Goal: Task Accomplishment & Management: Use online tool/utility

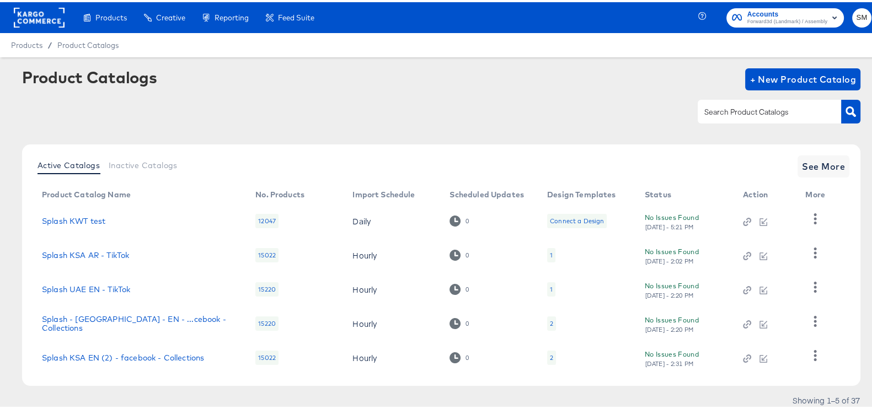
click at [780, 18] on span "Forward3d (Landmark) / Assembly" at bounding box center [787, 19] width 80 height 9
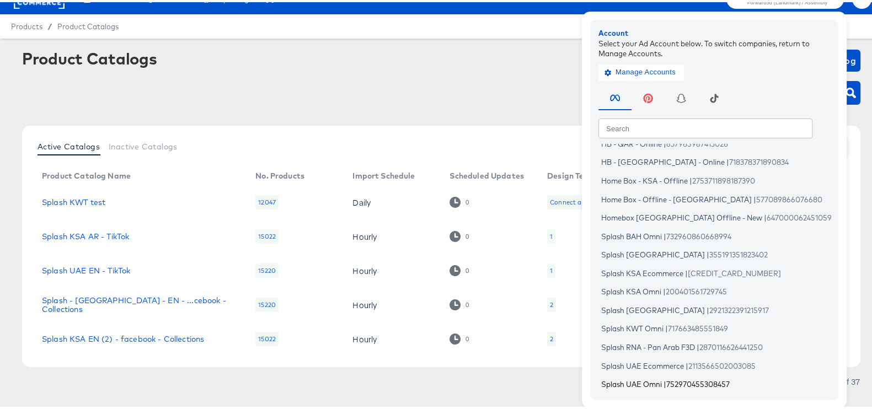
scroll to position [36, 0]
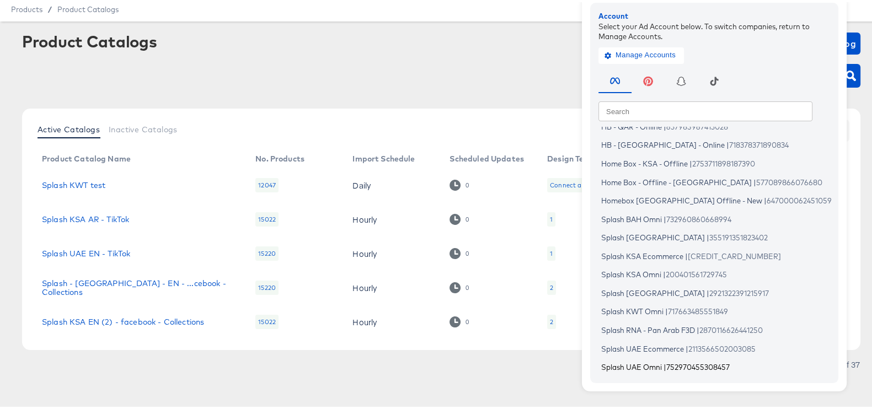
click at [633, 361] on span "Splash UAE Omni" at bounding box center [631, 365] width 61 height 9
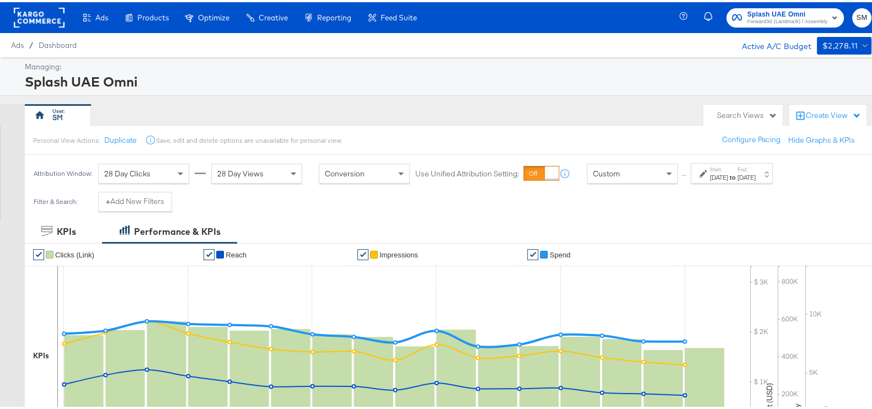
click at [756, 172] on div "[DATE]" at bounding box center [746, 175] width 18 height 9
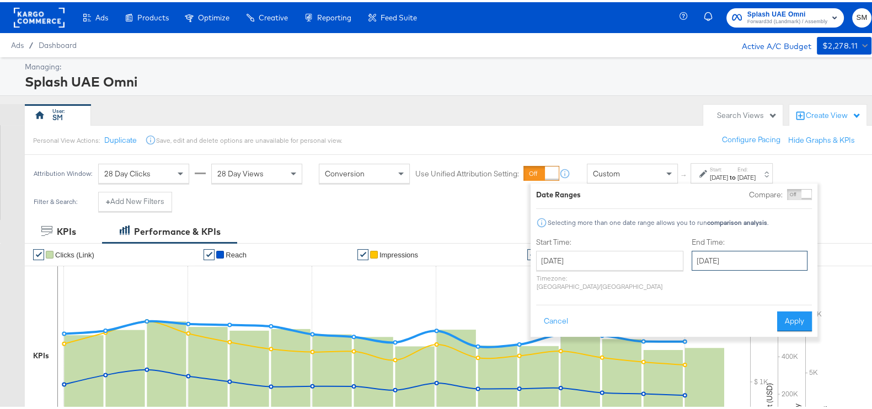
click at [692, 253] on input "August 16th 2025" at bounding box center [750, 259] width 116 height 20
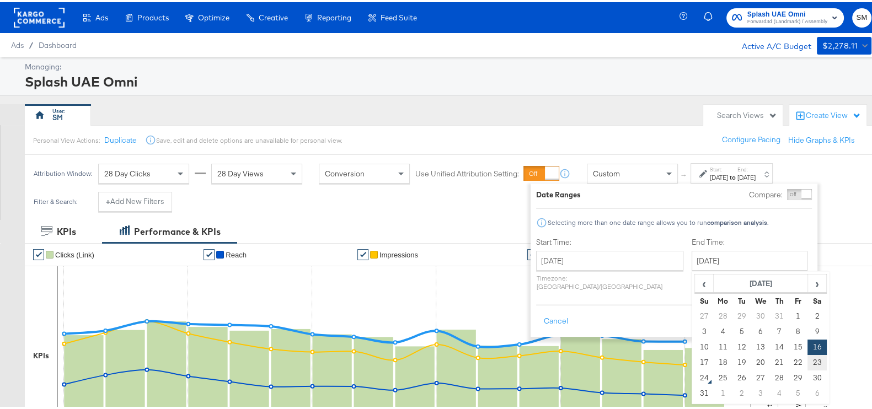
click at [807, 356] on td "23" at bounding box center [816, 360] width 19 height 15
type input "August 23rd 2025"
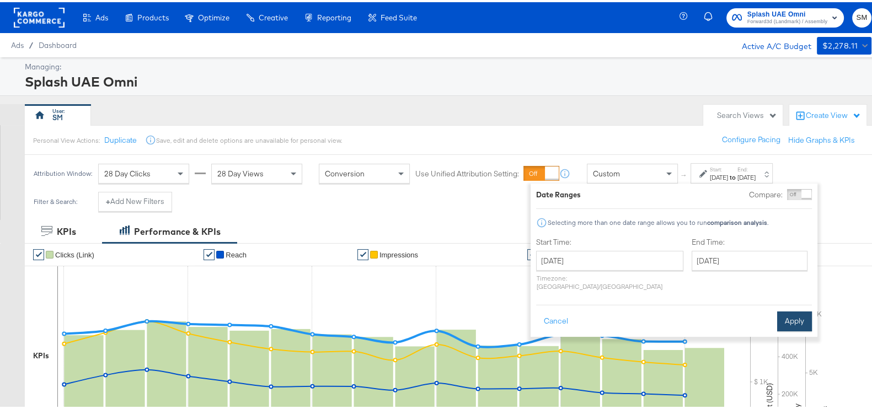
click at [784, 317] on button "Apply" at bounding box center [794, 319] width 35 height 20
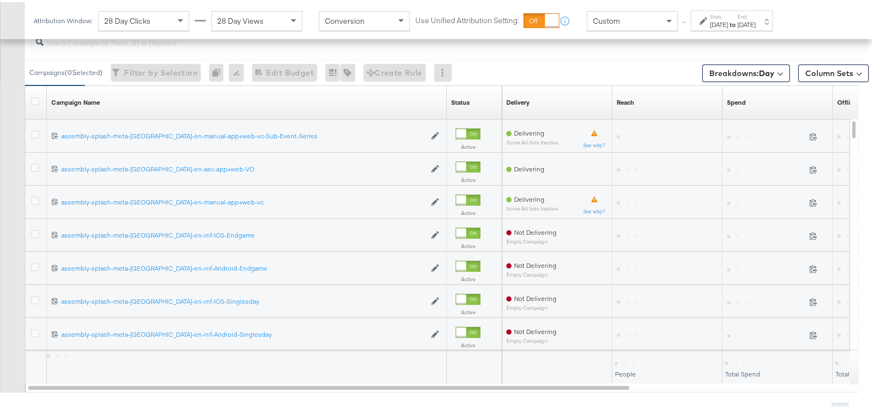
scroll to position [414, 0]
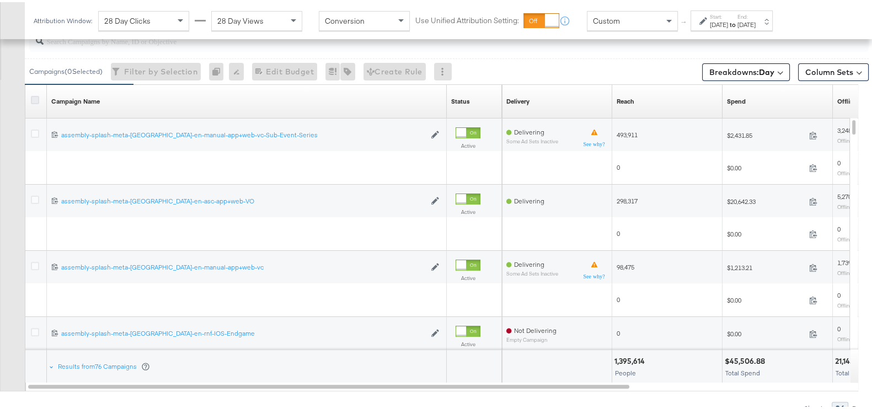
click at [35, 98] on icon at bounding box center [35, 98] width 8 height 8
click at [0, 0] on input "checkbox" at bounding box center [0, 0] width 0 height 0
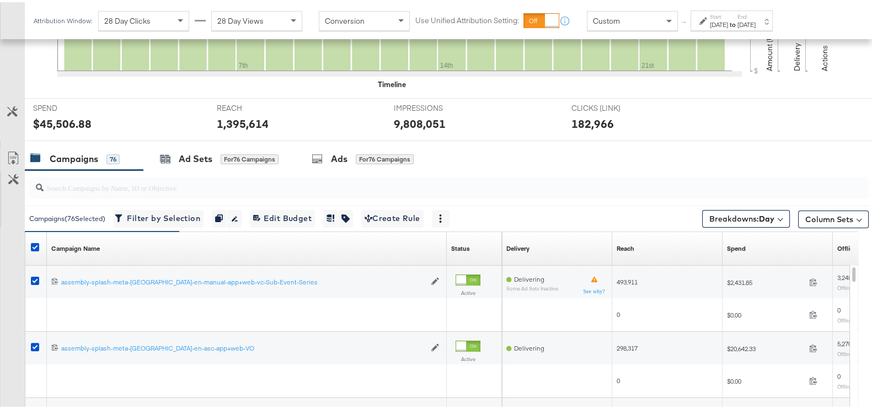
scroll to position [369, 0]
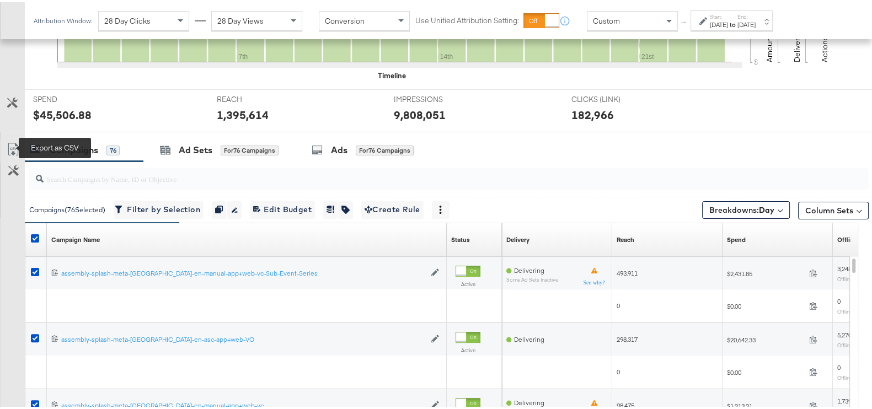
click at [10, 144] on icon at bounding box center [13, 147] width 13 height 13
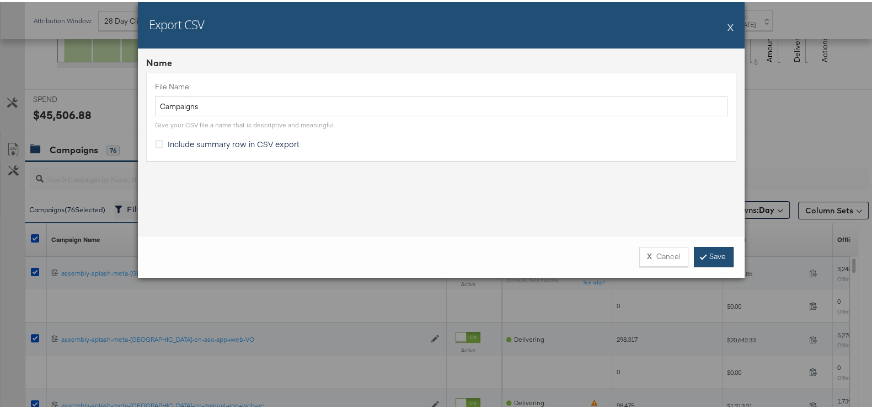
click at [704, 258] on link "Save" at bounding box center [714, 255] width 40 height 20
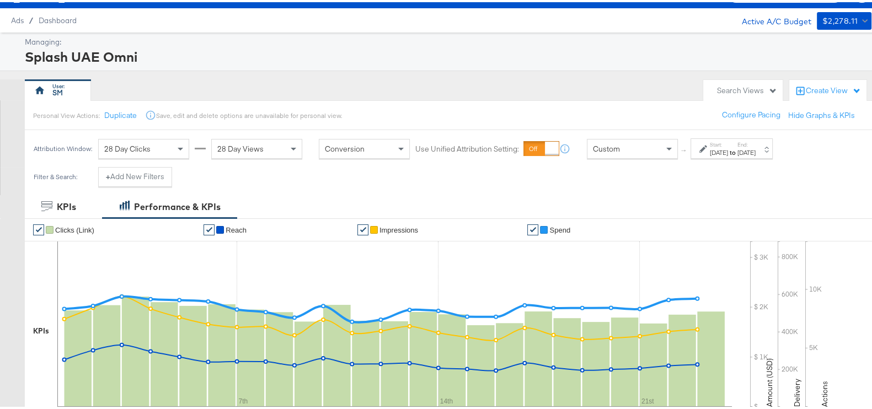
scroll to position [0, 0]
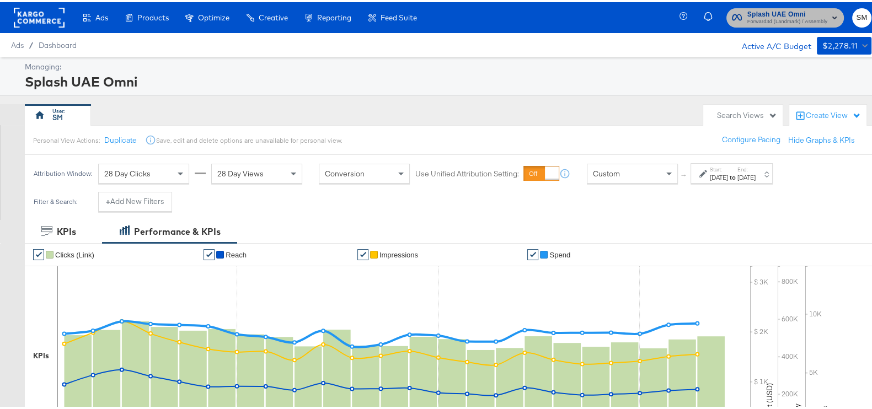
drag, startPoint x: 776, startPoint y: 13, endPoint x: 775, endPoint y: 19, distance: 5.8
click at [776, 13] on span "Splash UAE Omni" at bounding box center [787, 13] width 80 height 12
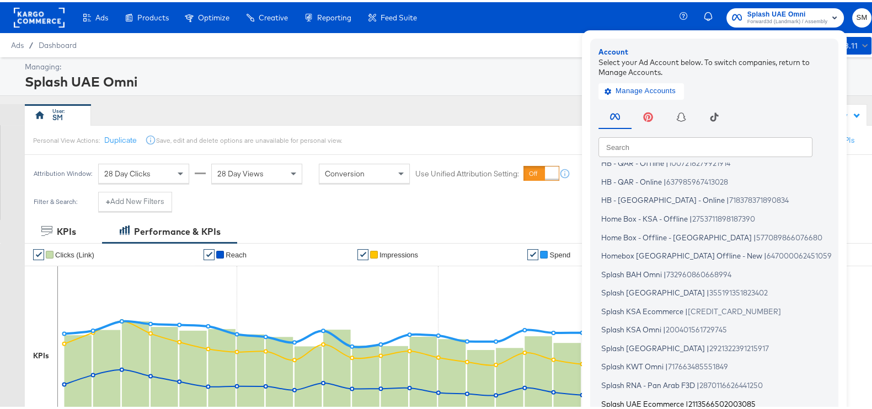
scroll to position [66, 0]
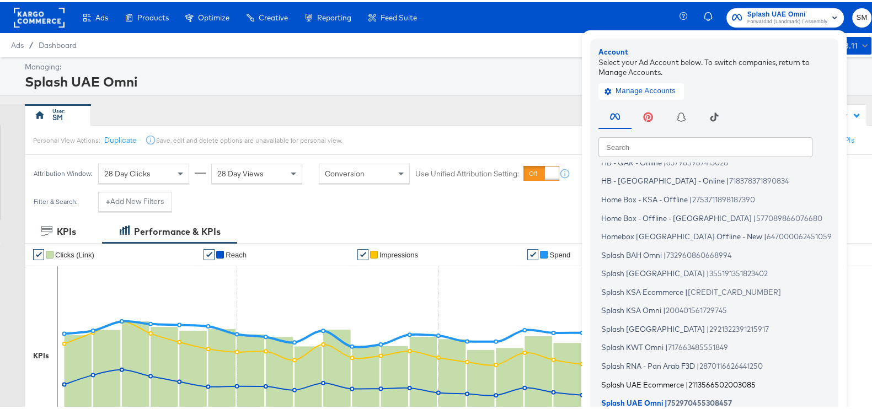
click at [651, 379] on span "Splash UAE Ecommerce" at bounding box center [642, 382] width 83 height 9
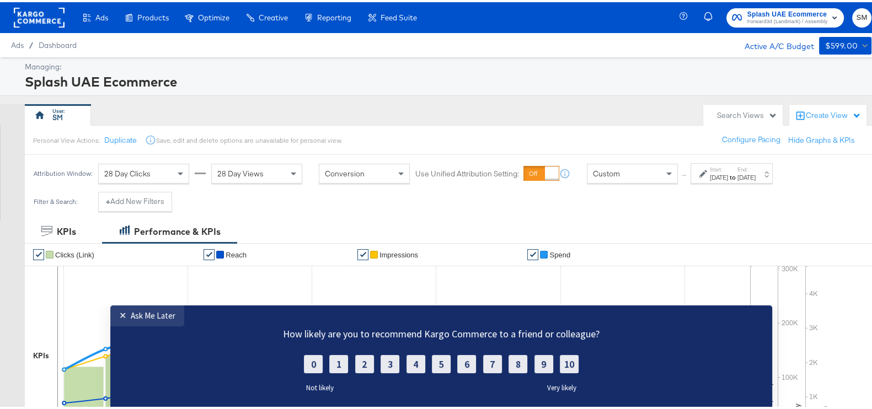
click at [728, 169] on label "Start:" at bounding box center [719, 167] width 18 height 7
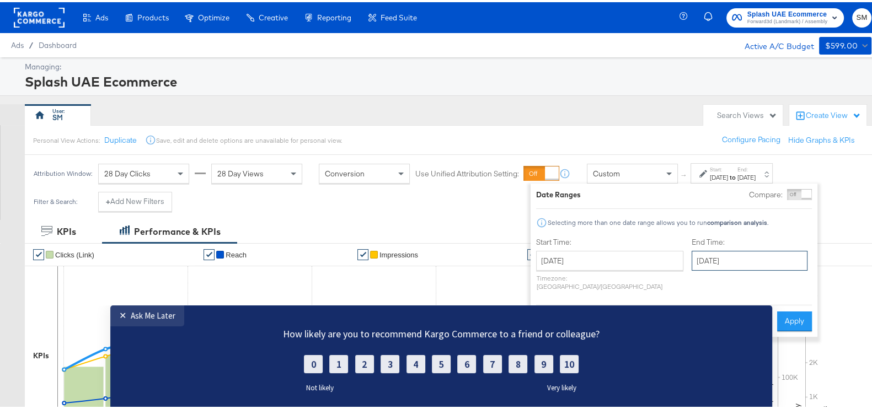
click at [693, 262] on input "[DATE]" at bounding box center [750, 259] width 116 height 20
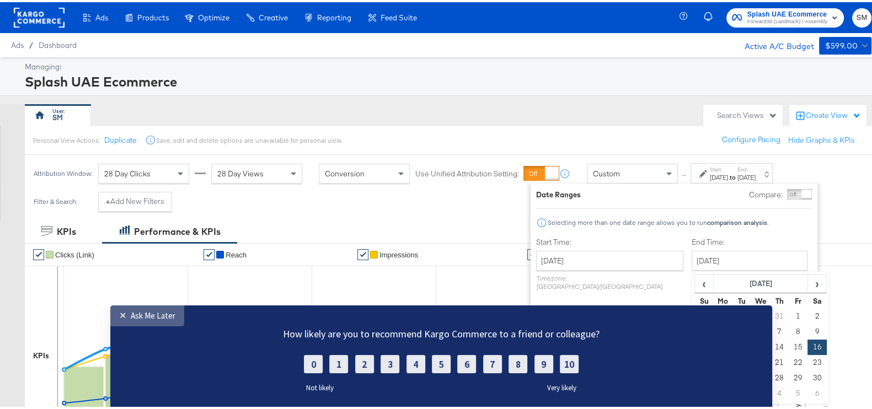
drag, startPoint x: 149, startPoint y: 321, endPoint x: 583, endPoint y: 598, distance: 514.8
click at [149, 321] on link "✕ Ask Me Later" at bounding box center [147, 316] width 74 height 21
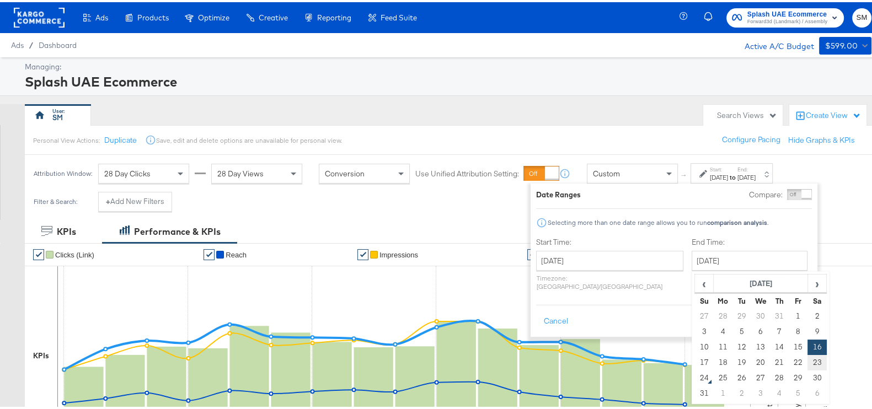
click at [807, 362] on td "23" at bounding box center [816, 360] width 19 height 15
type input "[DATE]"
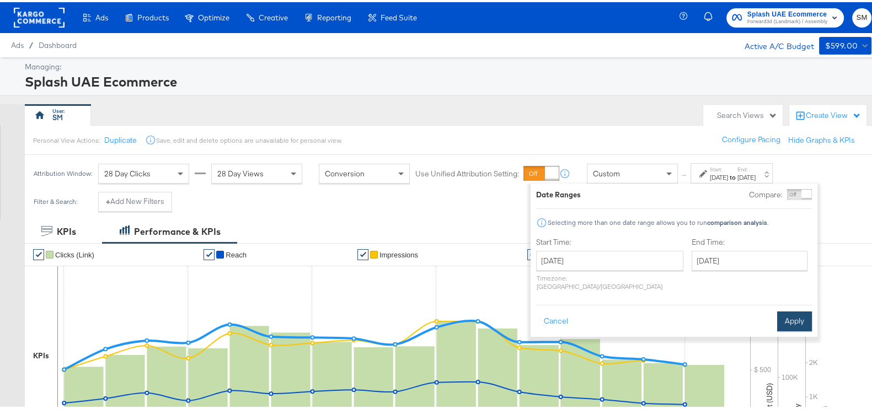
click at [797, 309] on button "Apply" at bounding box center [794, 319] width 35 height 20
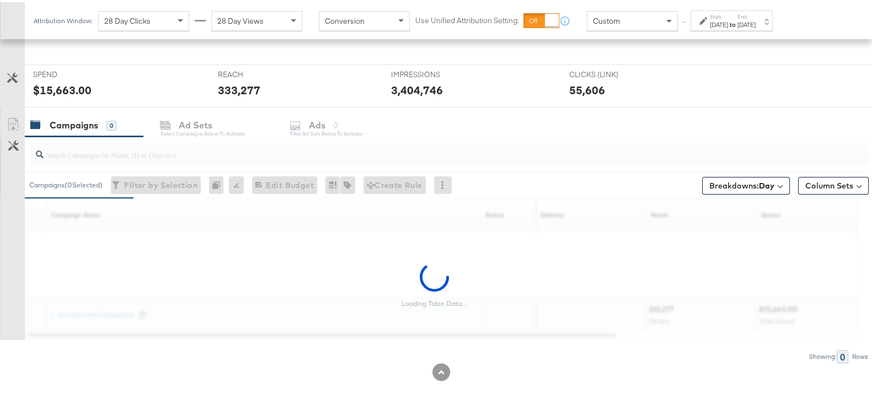
scroll to position [394, 0]
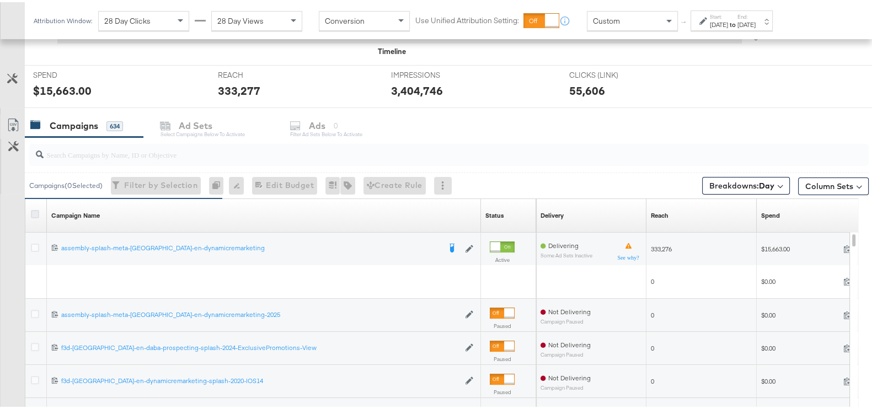
click at [37, 208] on icon at bounding box center [35, 212] width 8 height 8
click at [0, 0] on input "checkbox" at bounding box center [0, 0] width 0 height 0
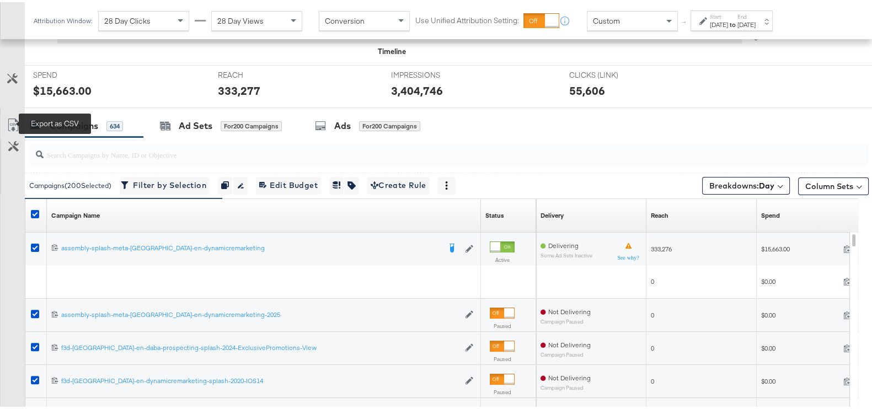
click at [17, 121] on icon at bounding box center [13, 122] width 13 height 13
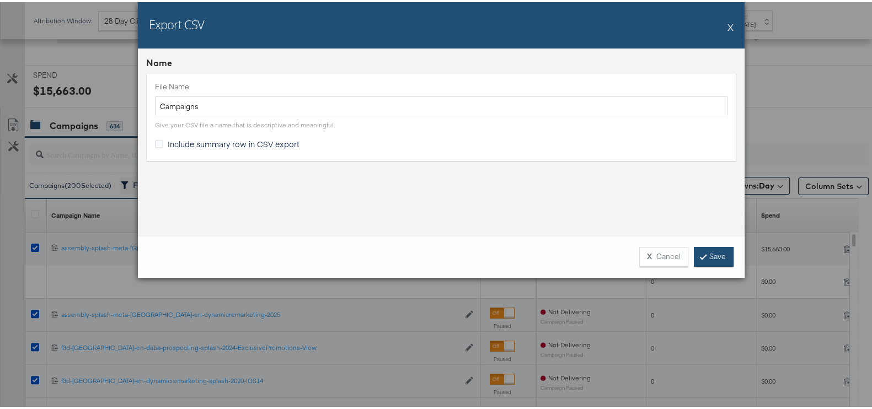
click at [703, 258] on link "Save" at bounding box center [714, 255] width 40 height 20
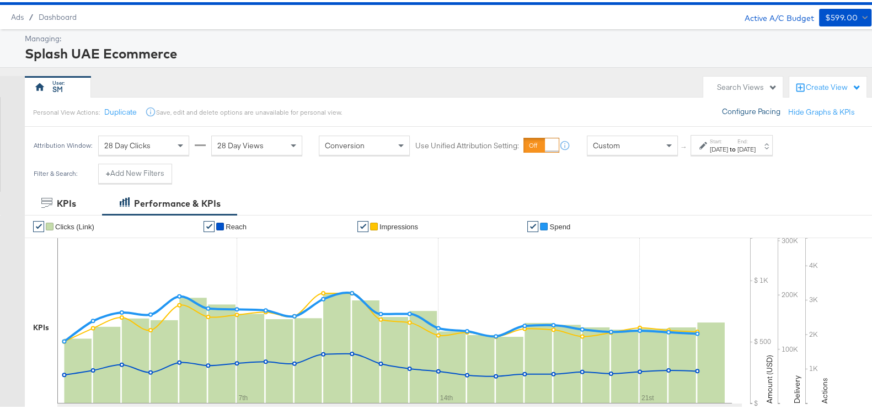
scroll to position [0, 0]
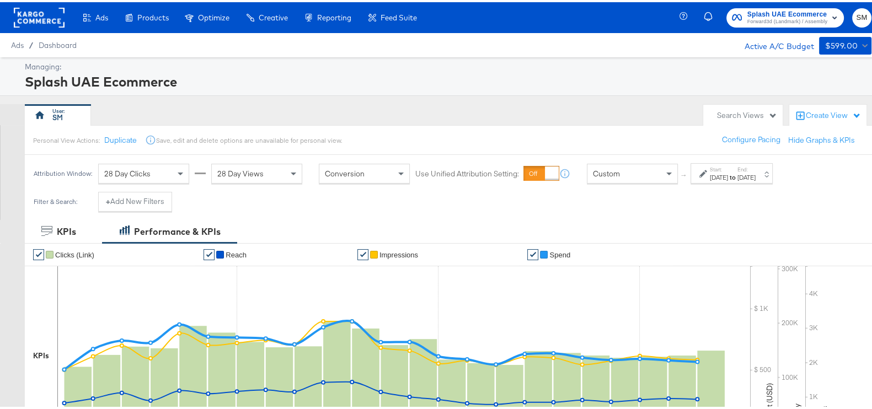
click at [805, 12] on span "Splash UAE Ecommerce" at bounding box center [787, 13] width 80 height 12
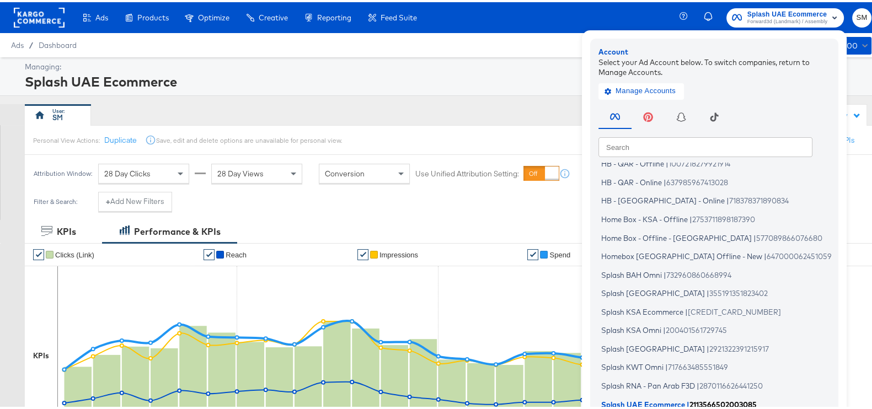
scroll to position [66, 0]
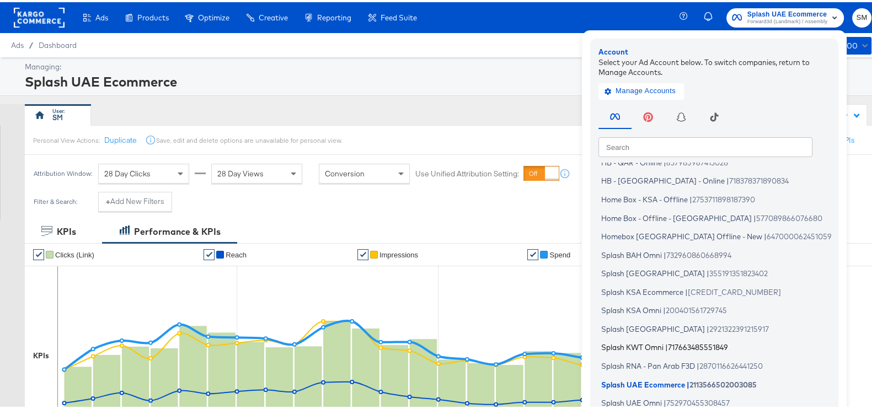
click at [628, 347] on span "Splash KWT Omni" at bounding box center [632, 345] width 62 height 9
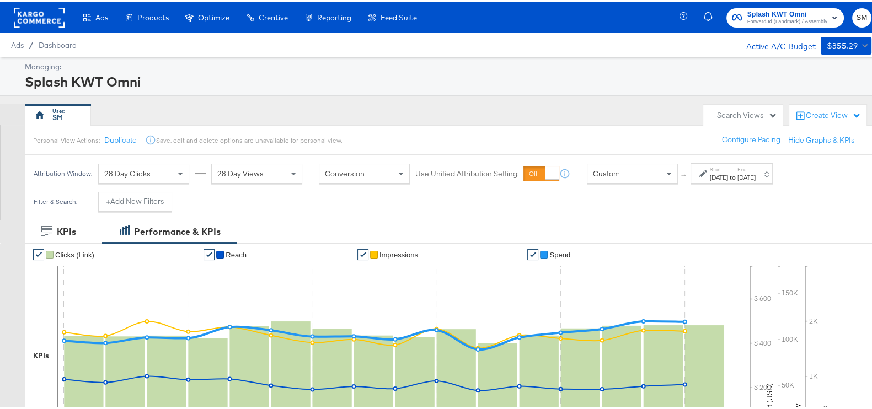
click at [737, 173] on strong "to" at bounding box center [732, 175] width 9 height 8
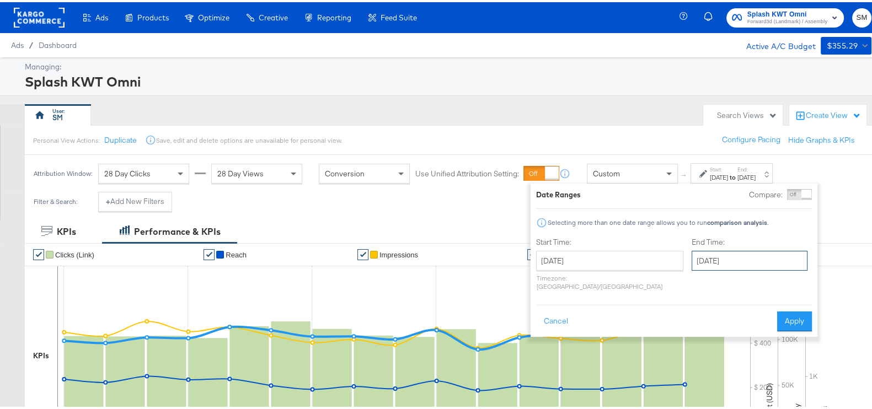
click at [724, 267] on input "[DATE]" at bounding box center [750, 259] width 116 height 20
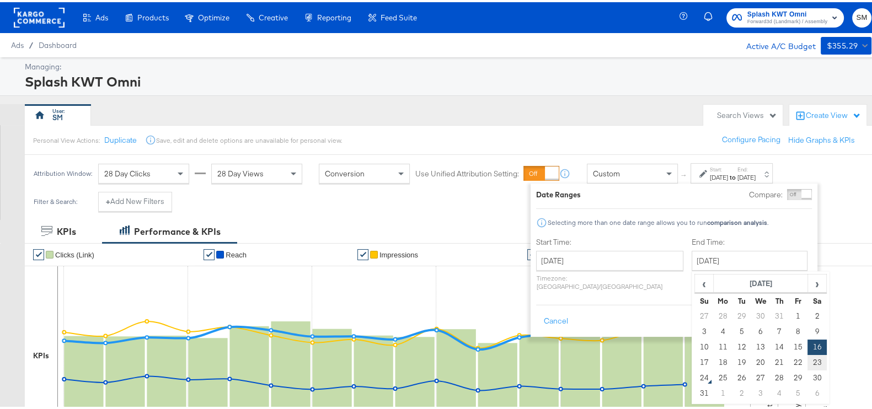
click at [807, 362] on td "23" at bounding box center [816, 360] width 19 height 15
type input "[DATE]"
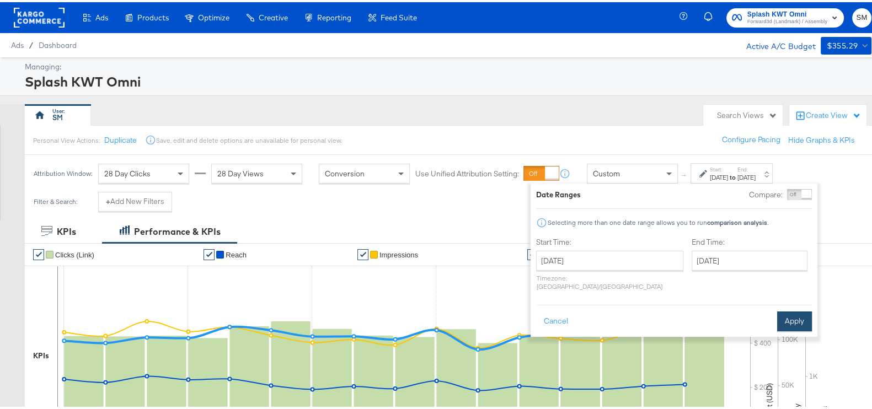
click at [794, 315] on button "Apply" at bounding box center [794, 319] width 35 height 20
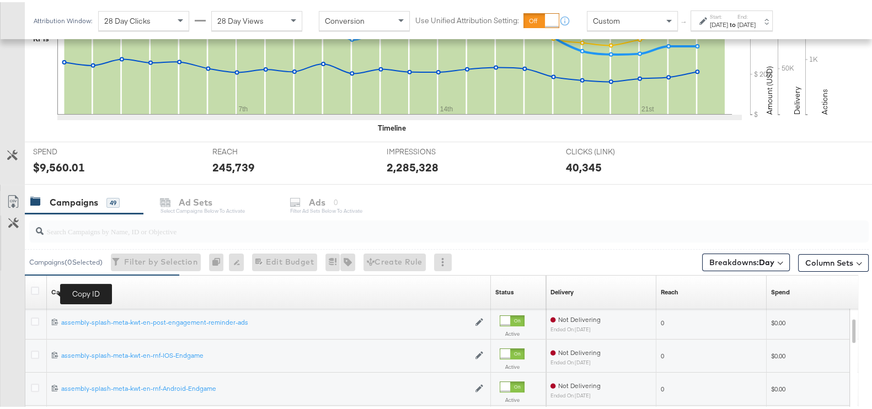
scroll to position [345, 0]
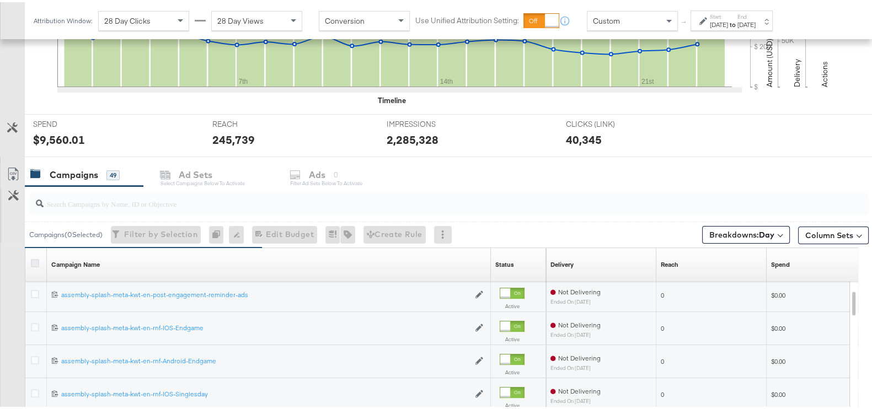
click at [36, 263] on icon at bounding box center [35, 261] width 8 height 8
click at [0, 0] on input "checkbox" at bounding box center [0, 0] width 0 height 0
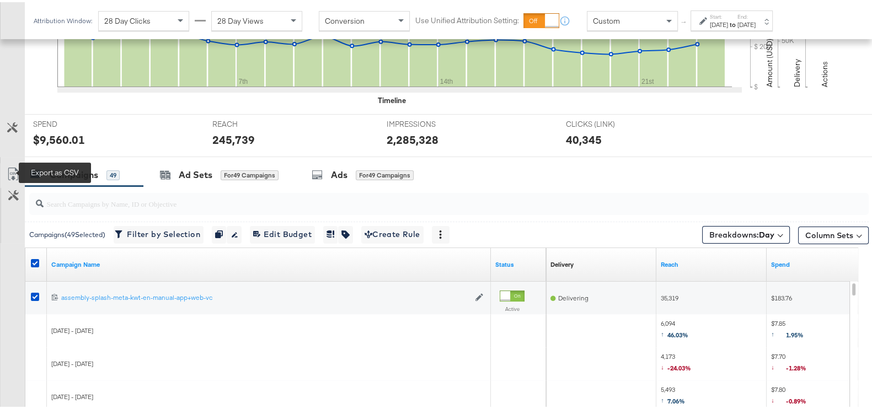
click at [13, 172] on icon at bounding box center [13, 171] width 13 height 13
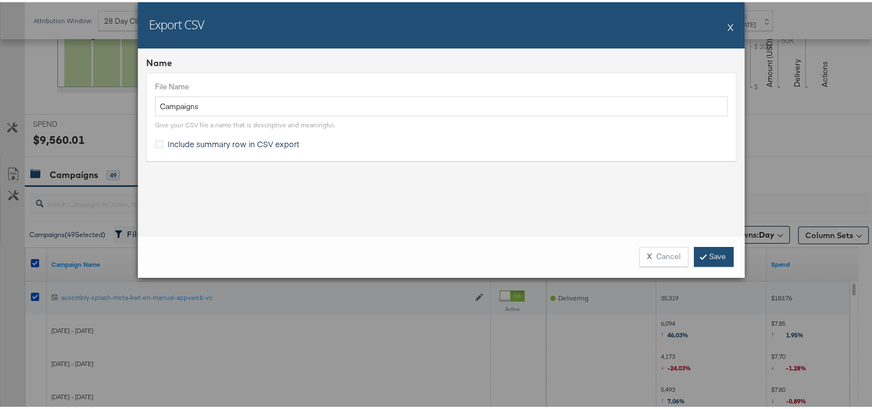
click at [694, 253] on link "Save" at bounding box center [714, 255] width 40 height 20
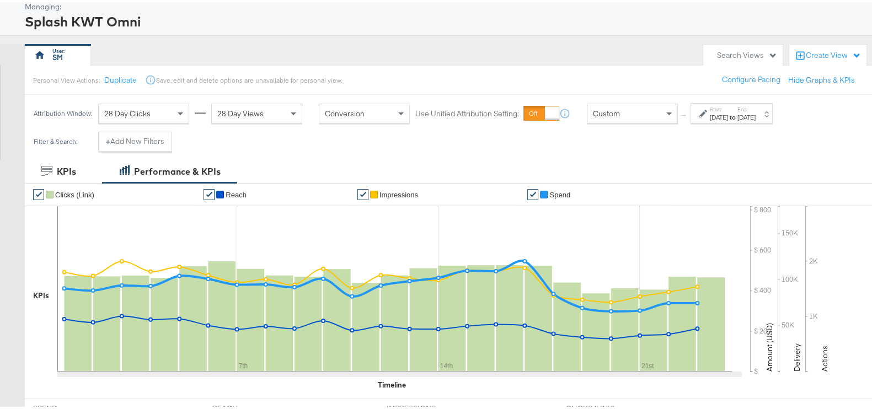
scroll to position [0, 0]
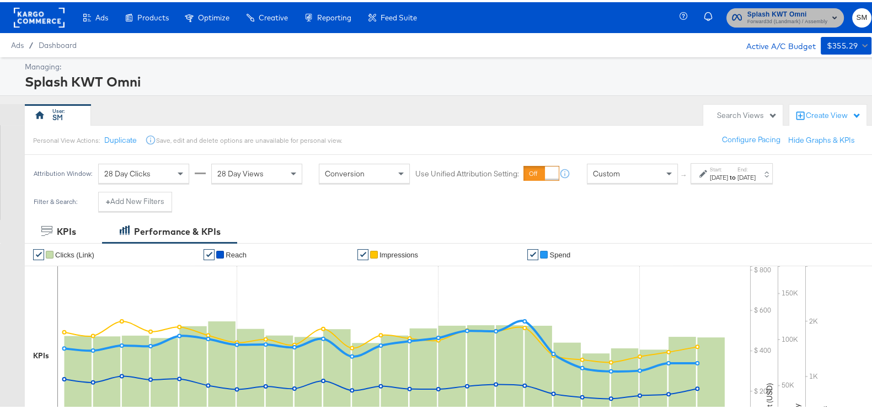
click at [766, 20] on span "Forward3d (Landmark) / Assembly" at bounding box center [787, 19] width 80 height 9
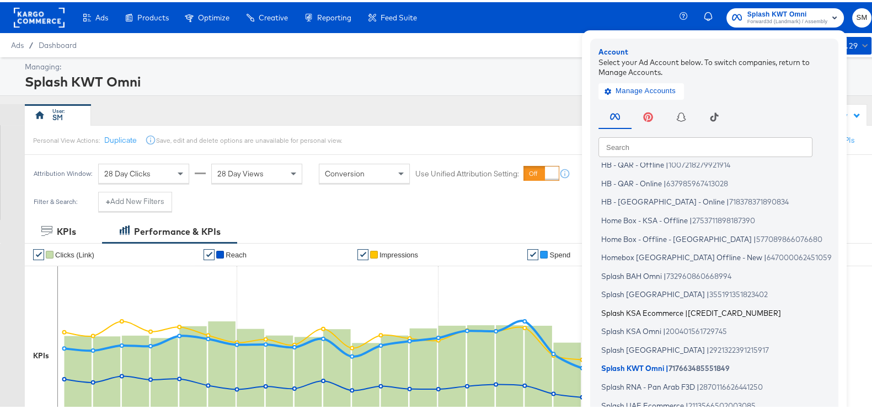
scroll to position [66, 0]
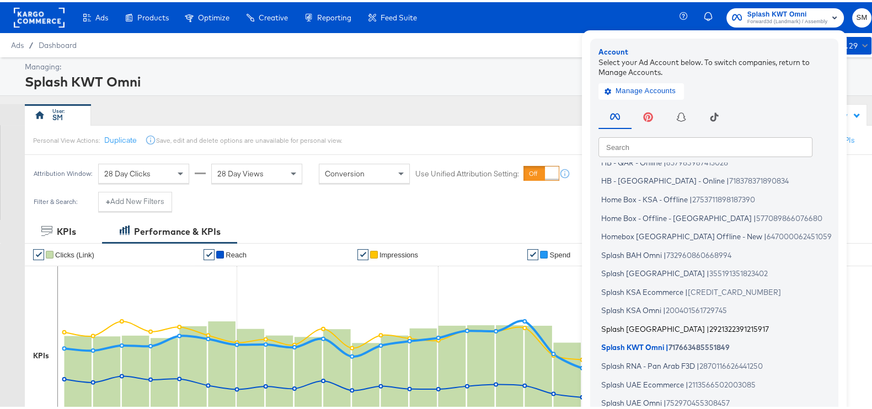
click at [638, 322] on span "Splash [GEOGRAPHIC_DATA]" at bounding box center [653, 326] width 104 height 9
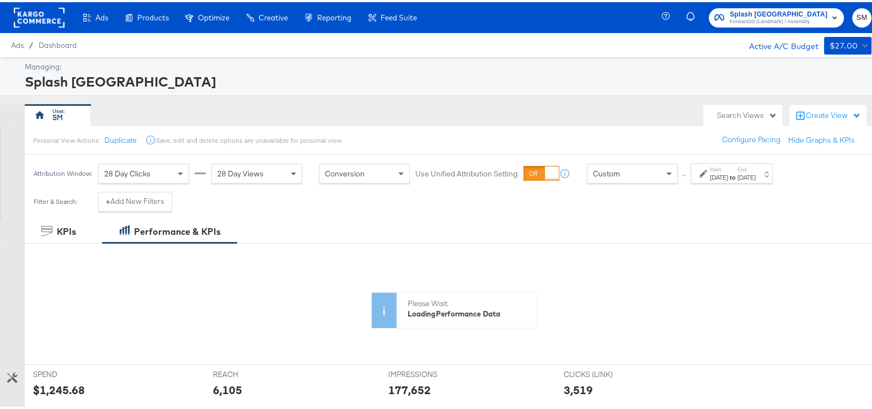
click at [773, 161] on div "Start: [DATE] to End: [DATE]" at bounding box center [731, 171] width 82 height 20
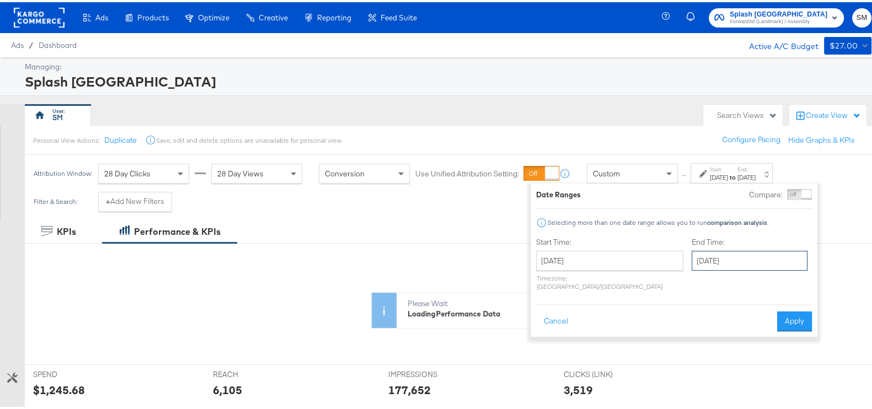
click at [699, 251] on input "[DATE]" at bounding box center [750, 259] width 116 height 20
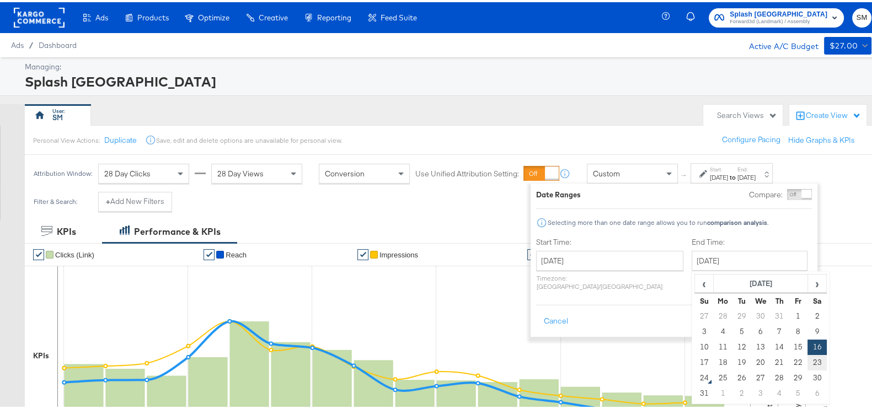
click at [807, 353] on td "23" at bounding box center [816, 360] width 19 height 15
type input "[DATE]"
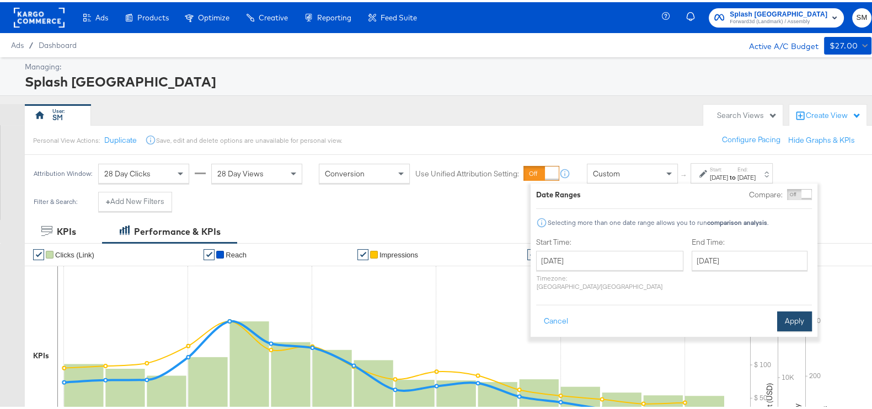
click at [791, 310] on button "Apply" at bounding box center [794, 319] width 35 height 20
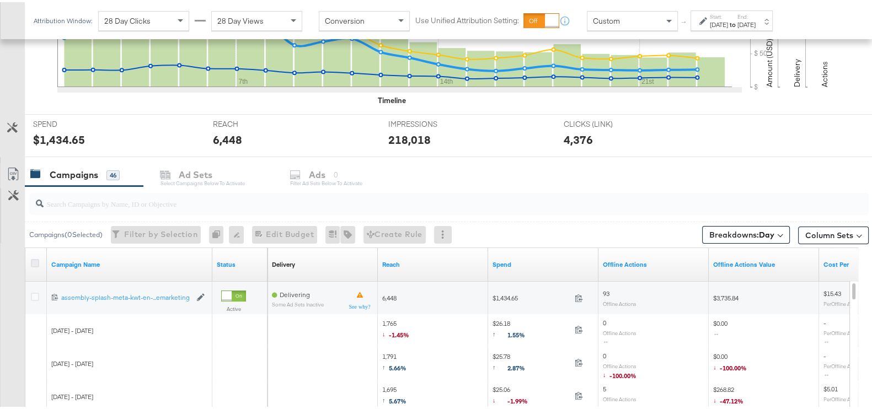
scroll to position [438, 0]
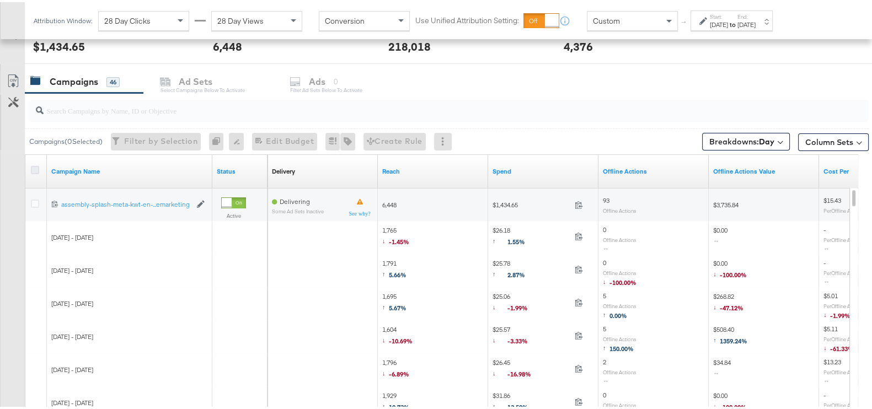
click at [37, 169] on icon at bounding box center [35, 168] width 8 height 8
click at [0, 0] on input "checkbox" at bounding box center [0, 0] width 0 height 0
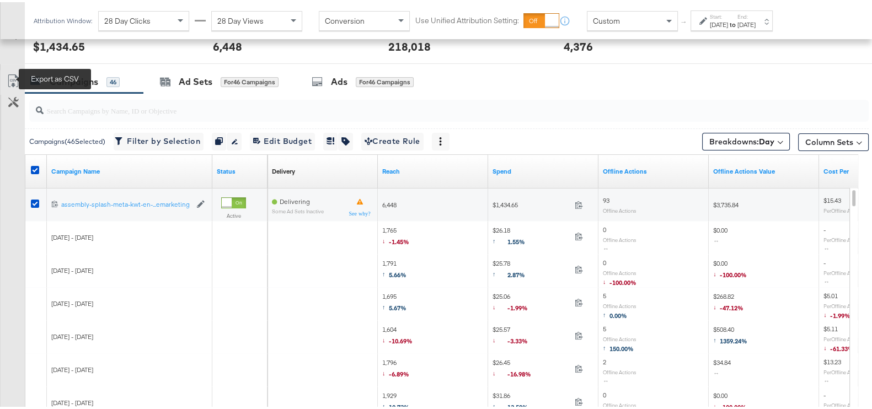
click at [11, 73] on icon at bounding box center [13, 78] width 13 height 13
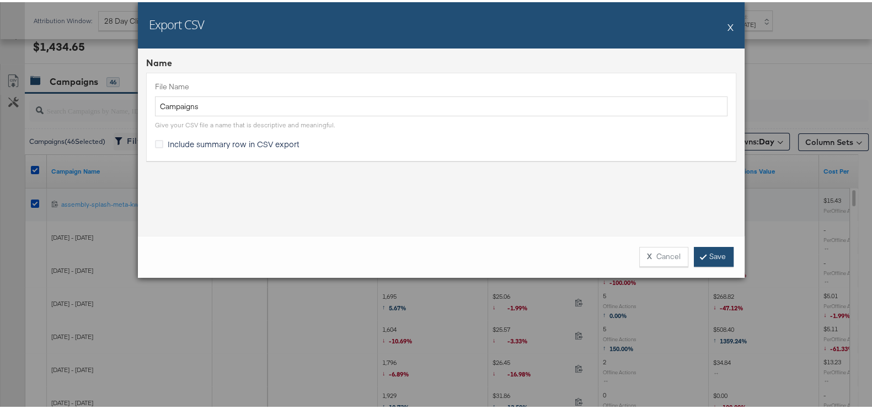
click at [709, 251] on link "Save" at bounding box center [714, 255] width 40 height 20
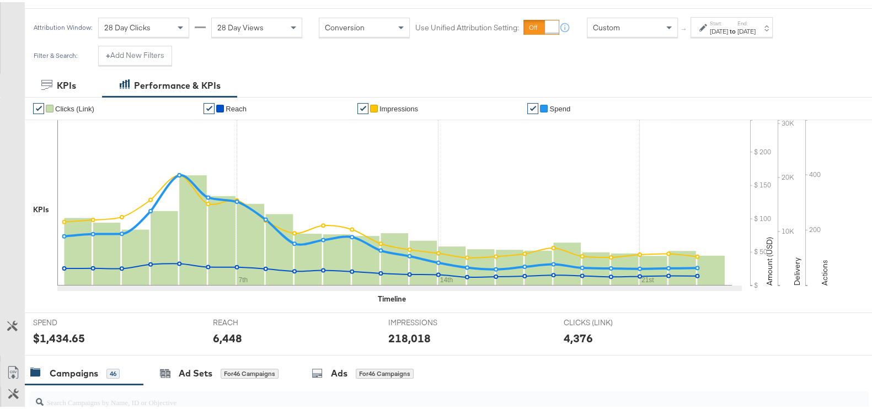
scroll to position [0, 0]
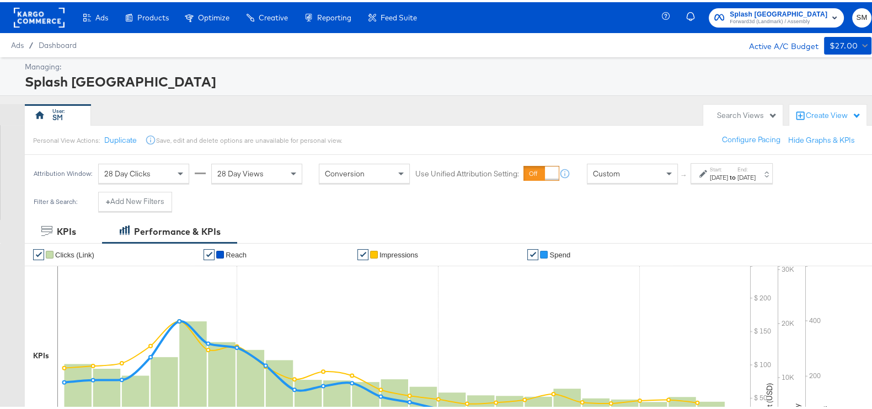
click at [769, 34] on div "Ads / Dashboard Active A/C Budget $27.00" at bounding box center [441, 43] width 882 height 24
click at [771, 18] on span "Forward3d (Landmark) / Assembly" at bounding box center [779, 19] width 98 height 9
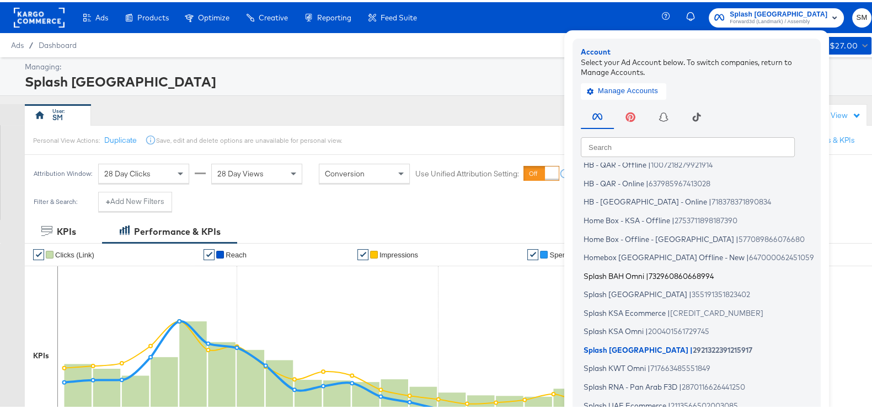
scroll to position [66, 0]
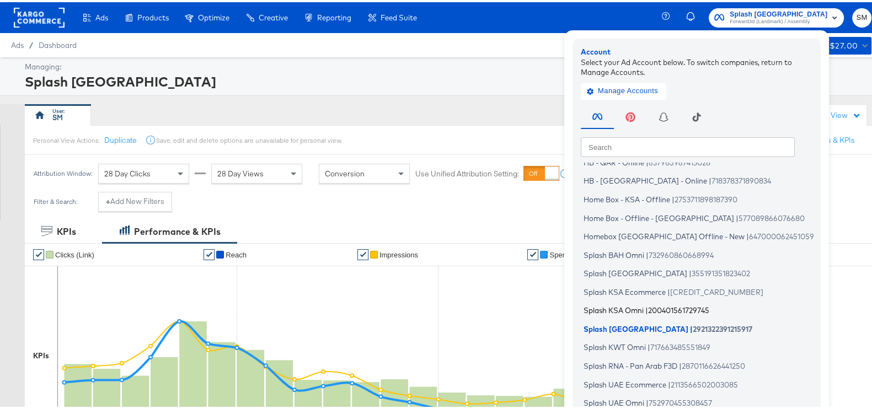
click at [631, 305] on span "Splash KSA Omni" at bounding box center [613, 308] width 60 height 9
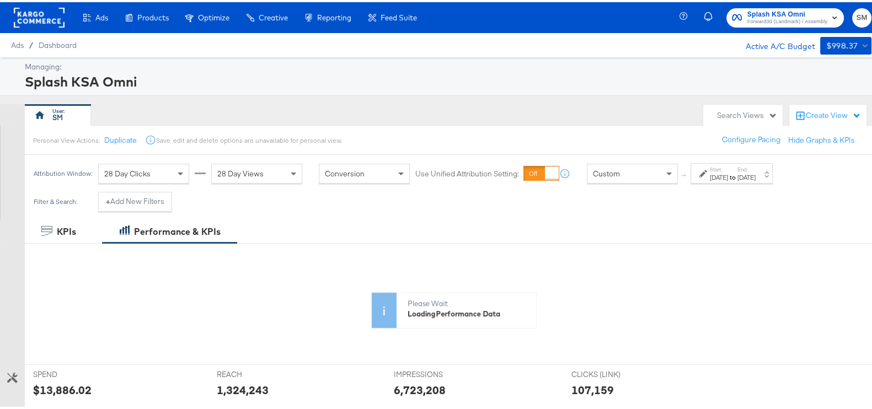
click at [728, 174] on div "[DATE]" at bounding box center [719, 175] width 18 height 9
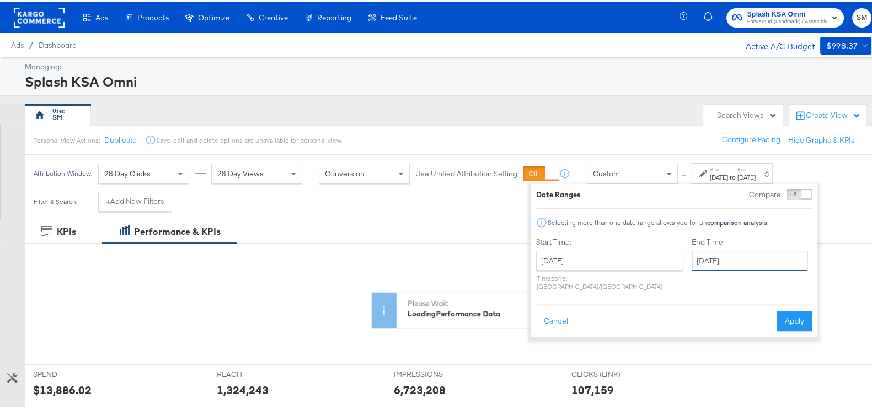
click at [698, 259] on input "[DATE]" at bounding box center [750, 259] width 116 height 20
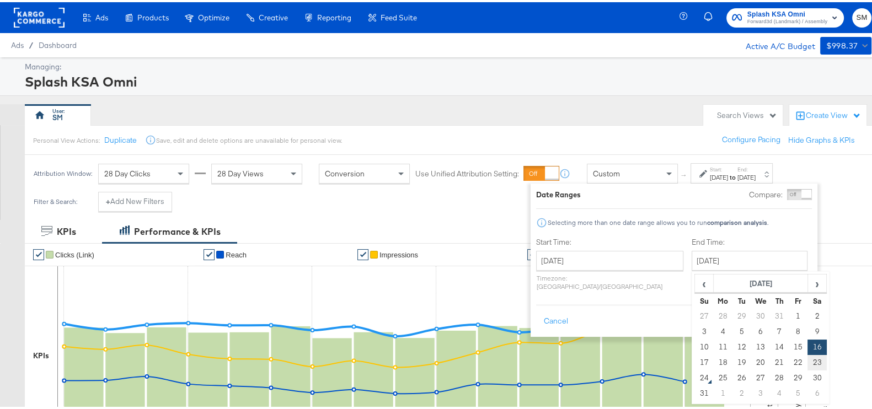
click at [807, 361] on td "23" at bounding box center [816, 360] width 19 height 15
type input "[DATE]"
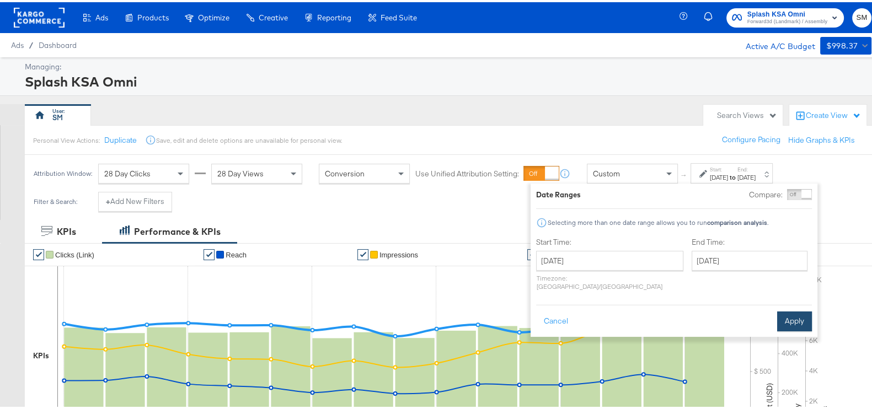
click at [789, 313] on button "Apply" at bounding box center [794, 319] width 35 height 20
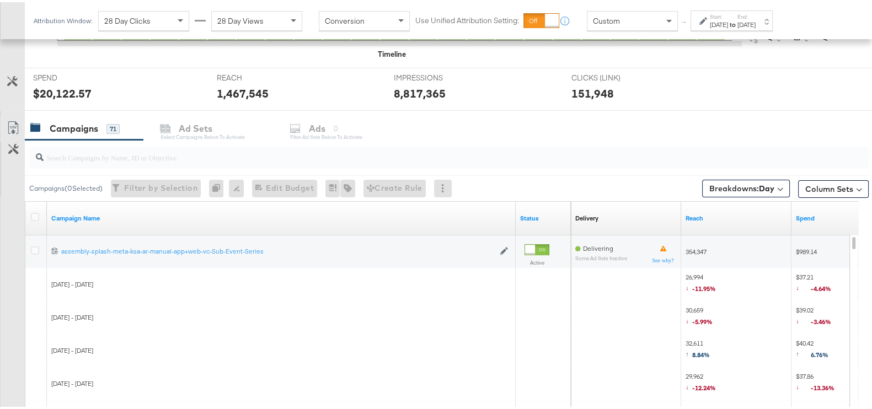
scroll to position [482, 0]
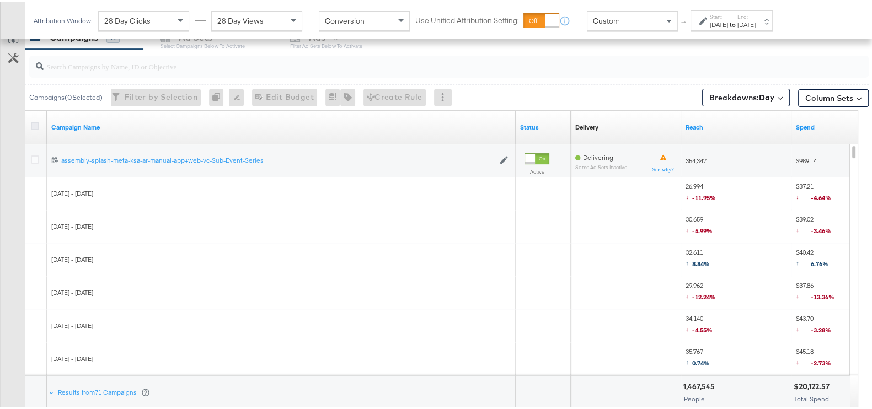
click at [38, 124] on icon at bounding box center [35, 124] width 8 height 8
click at [0, 0] on input "checkbox" at bounding box center [0, 0] width 0 height 0
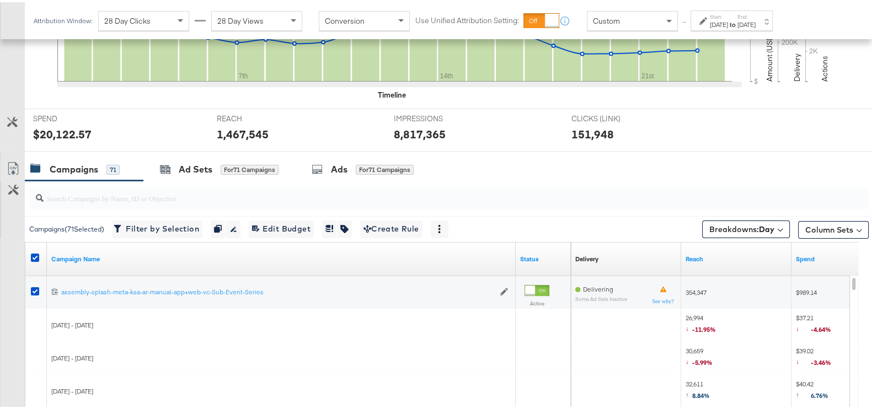
scroll to position [275, 0]
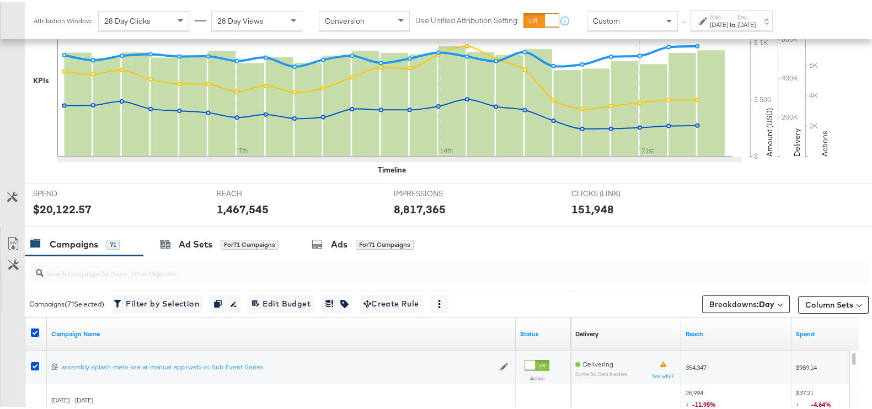
click at [8, 233] on link "Export as CSV" at bounding box center [13, 243] width 25 height 25
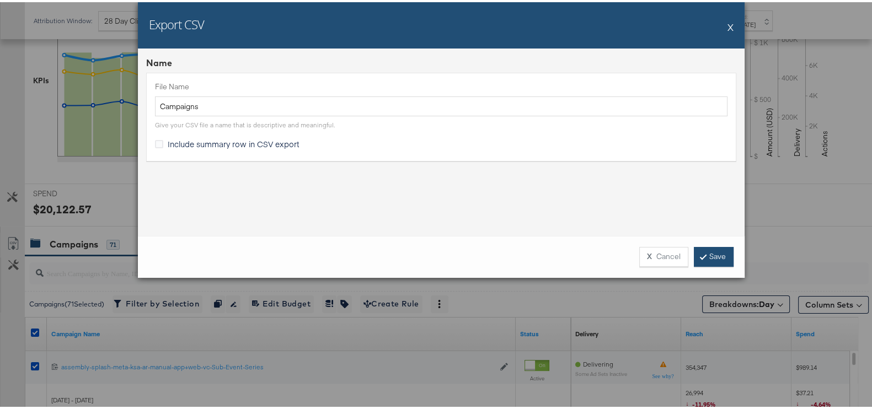
click at [708, 255] on link "Save" at bounding box center [714, 255] width 40 height 20
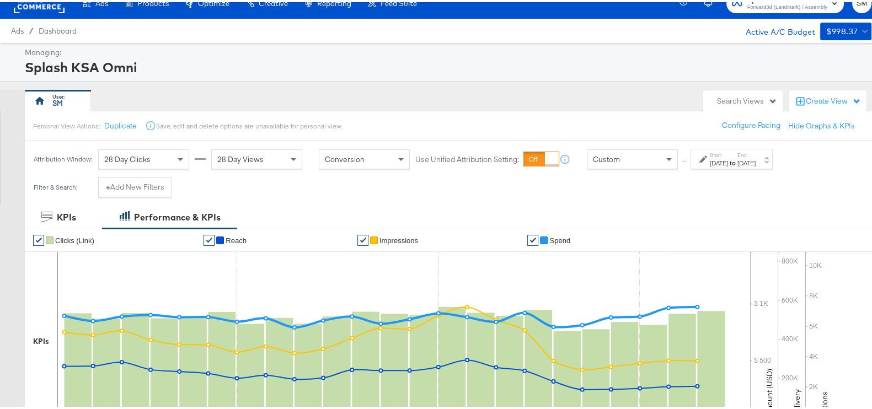
scroll to position [0, 0]
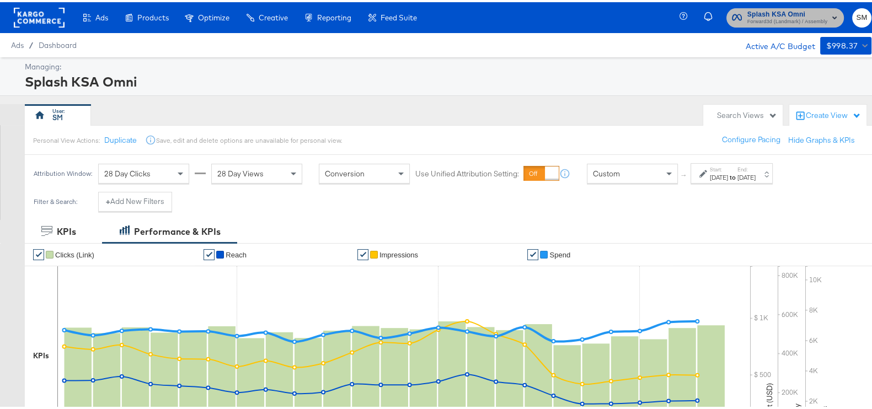
click at [750, 24] on button "Splash KSA Omni Forward3d (Landmark) / Assembly" at bounding box center [784, 15] width 117 height 19
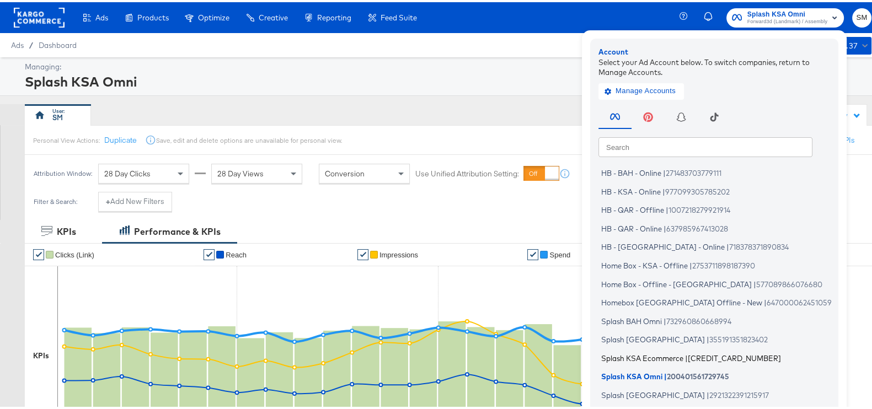
click at [653, 353] on span "Splash KSA Ecommerce" at bounding box center [642, 355] width 82 height 9
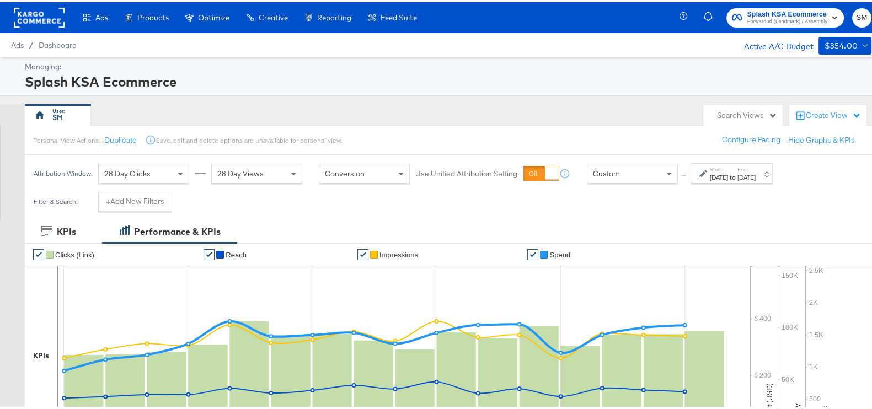
click at [756, 167] on div "Start: Aug 1st 2025 to End: Aug 16th 2025" at bounding box center [733, 172] width 46 height 16
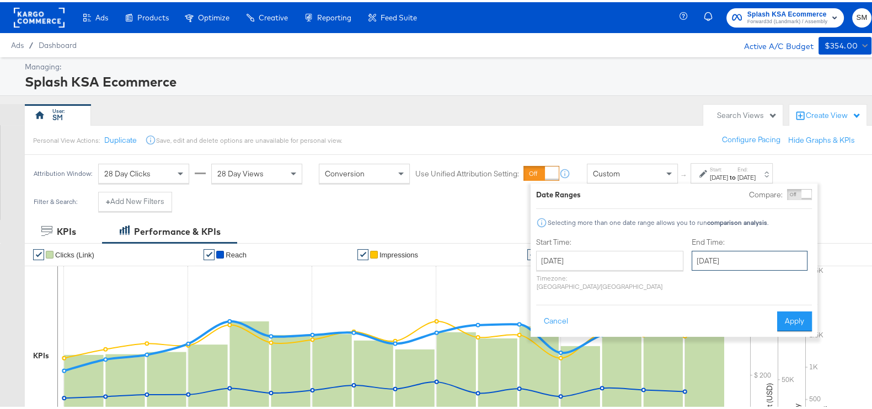
click at [730, 263] on input "[DATE]" at bounding box center [750, 259] width 116 height 20
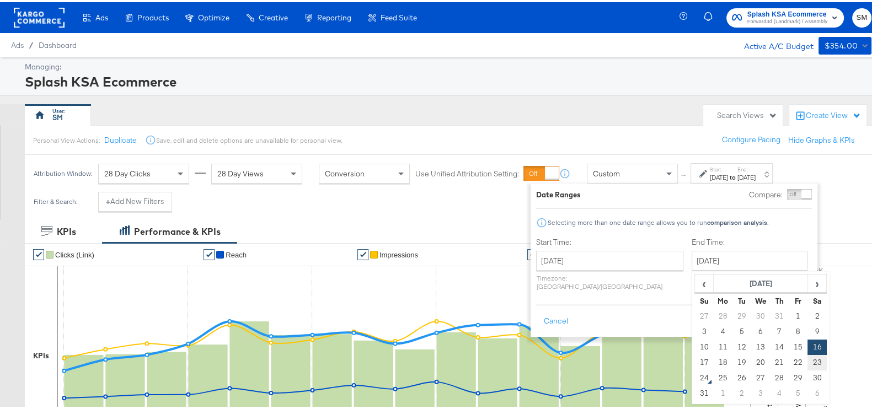
click at [807, 362] on td "23" at bounding box center [816, 360] width 19 height 15
type input "[DATE]"
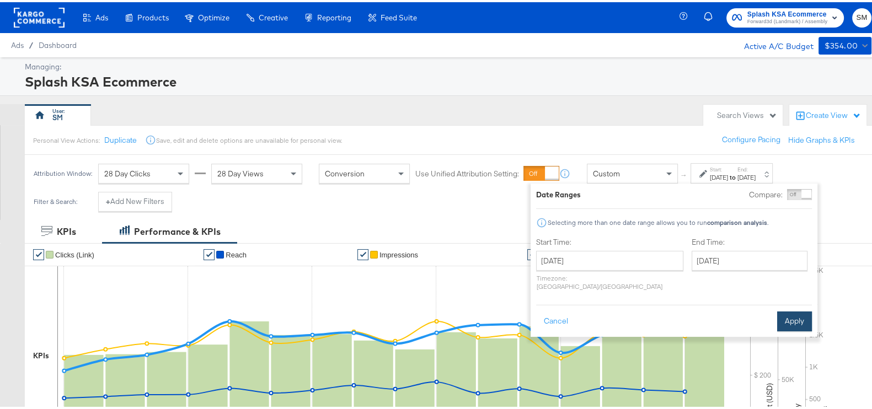
click at [790, 309] on button "Apply" at bounding box center [794, 319] width 35 height 20
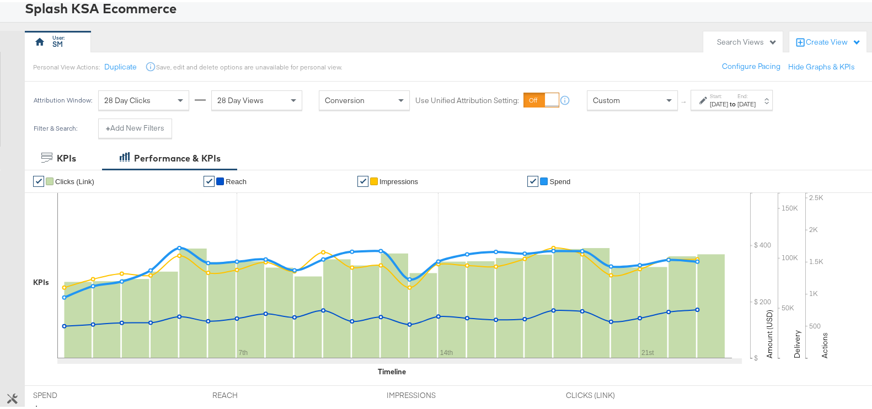
scroll to position [207, 0]
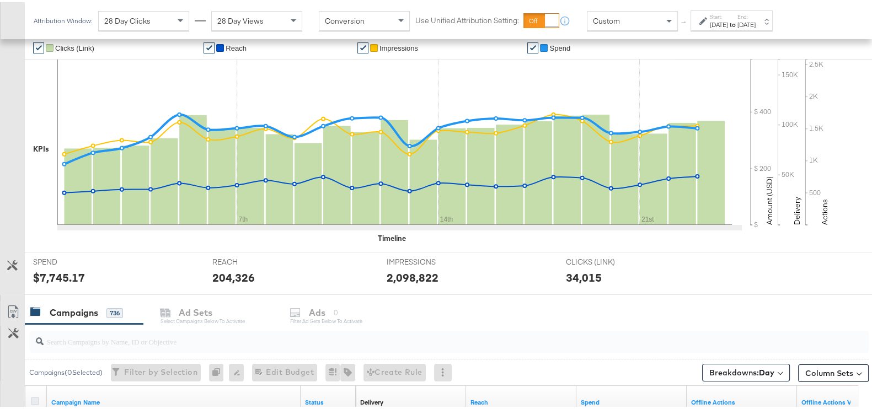
click at [38, 399] on icon at bounding box center [35, 399] width 8 height 8
click at [0, 0] on input "checkbox" at bounding box center [0, 0] width 0 height 0
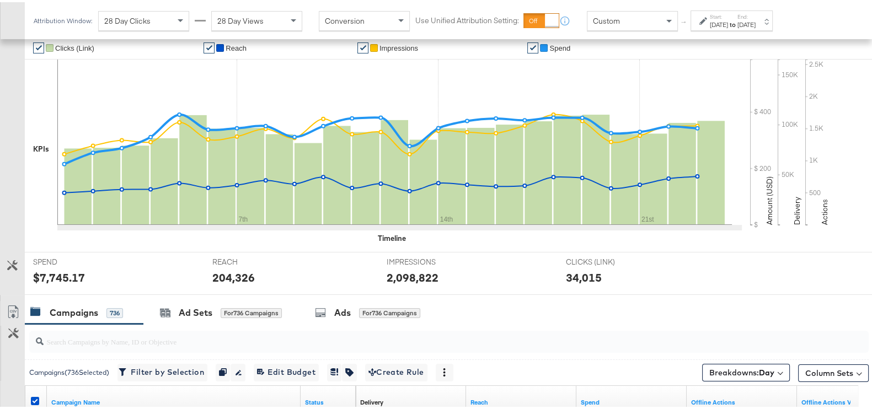
click at [7, 294] on div at bounding box center [12, 297] width 25 height 9
click at [14, 310] on icon at bounding box center [13, 309] width 13 height 13
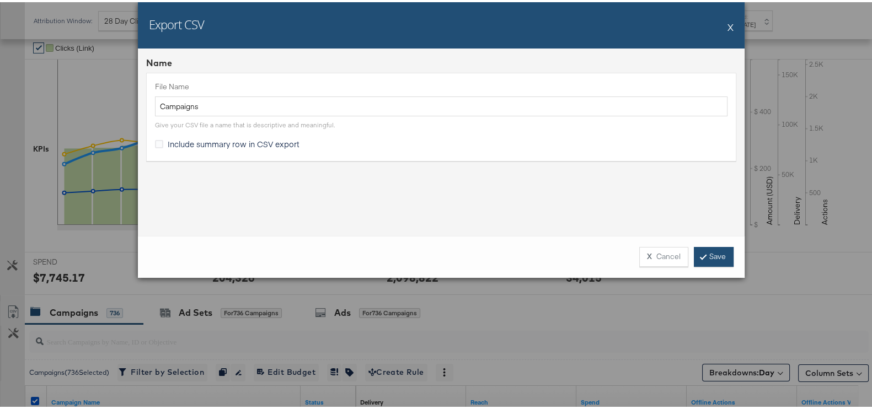
click at [688, 261] on div "X Cancel Save" at bounding box center [682, 255] width 103 height 20
click at [721, 257] on link "Save" at bounding box center [714, 255] width 40 height 20
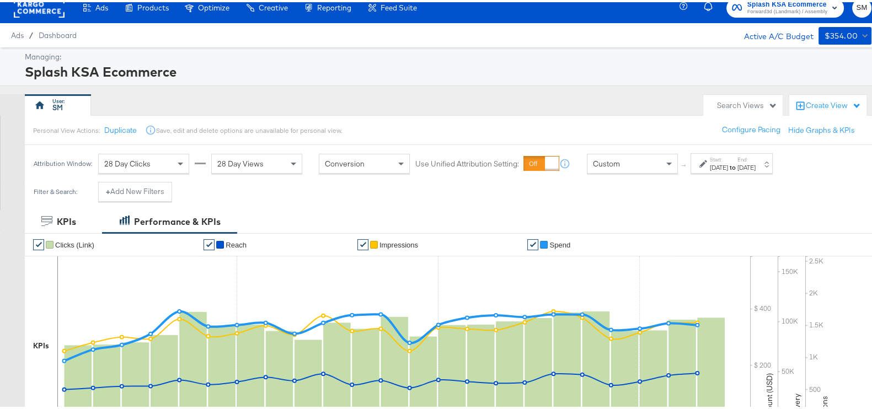
scroll to position [0, 0]
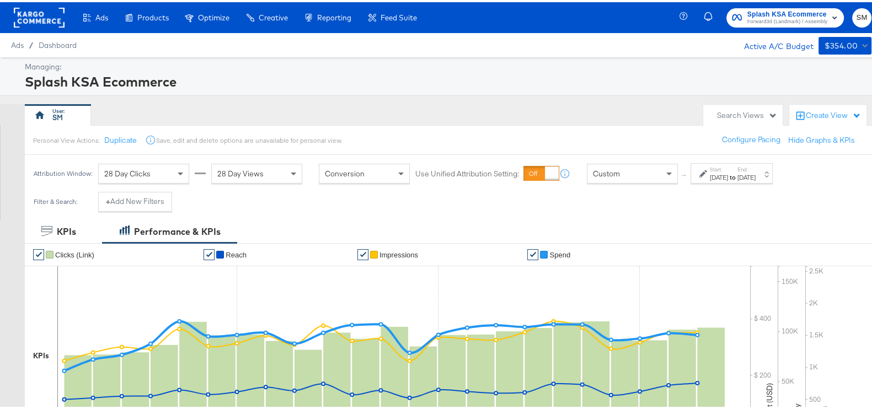
click at [778, 15] on span "Splash KSA Ecommerce" at bounding box center [787, 13] width 80 height 12
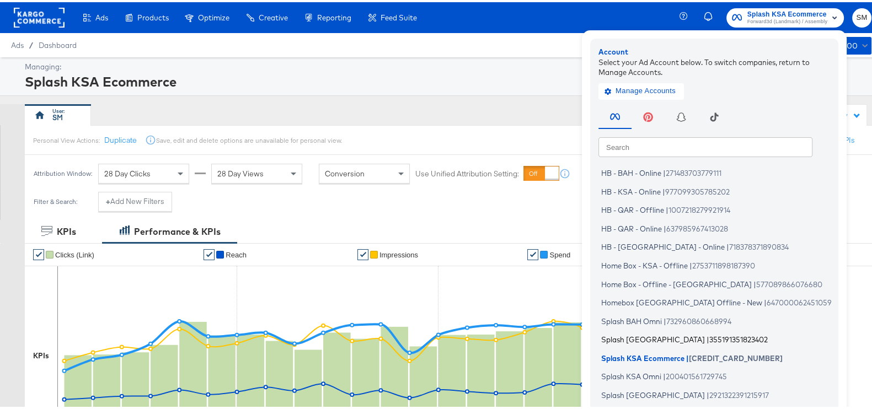
click at [607, 338] on span "Splash Bahrain" at bounding box center [653, 337] width 104 height 9
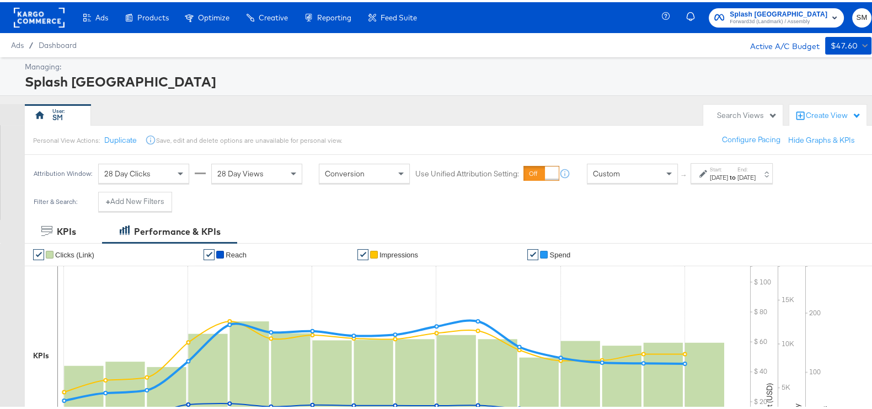
click at [756, 171] on div "[DATE]" at bounding box center [746, 175] width 18 height 9
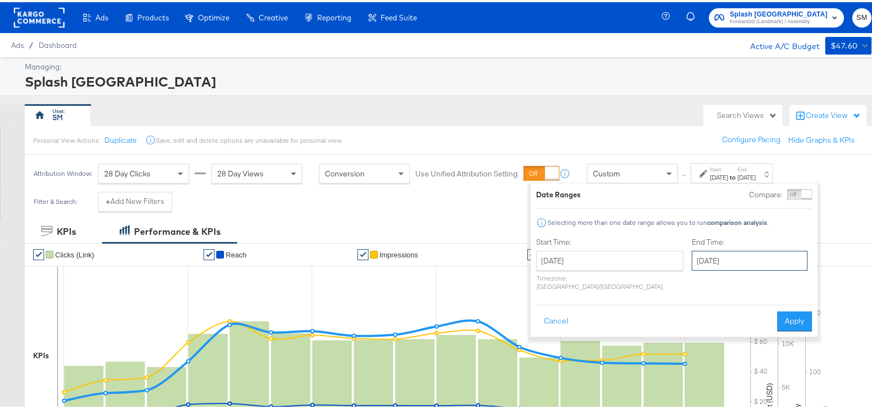
click at [740, 260] on input "[DATE]" at bounding box center [750, 259] width 116 height 20
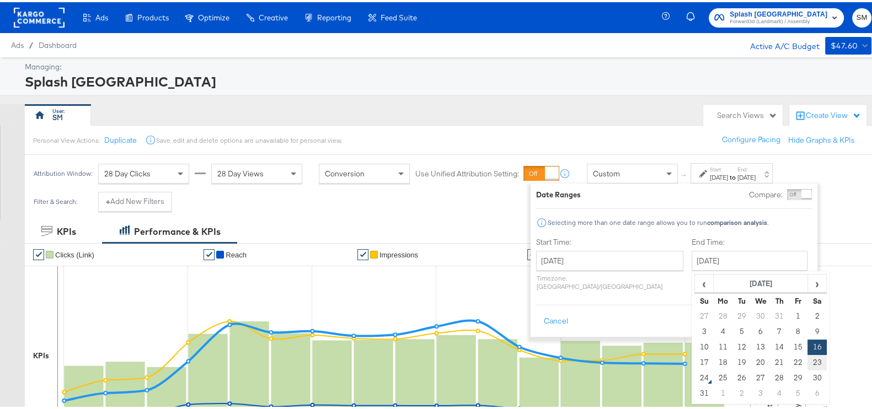
click at [807, 355] on td "23" at bounding box center [816, 360] width 19 height 15
type input "[DATE]"
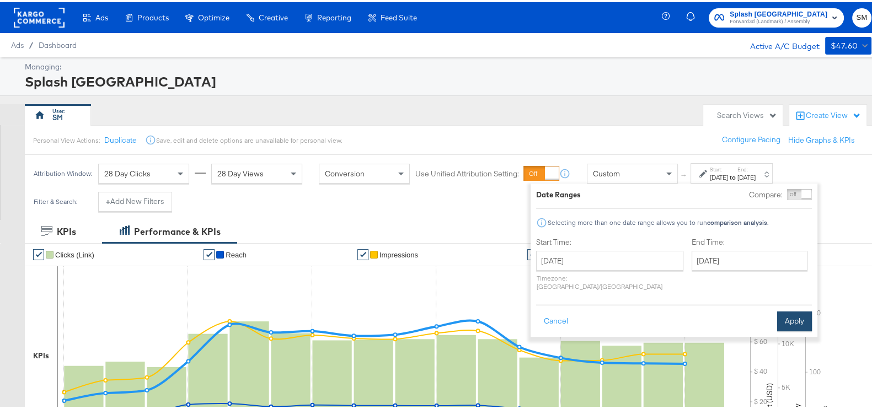
click at [788, 309] on button "Apply" at bounding box center [794, 319] width 35 height 20
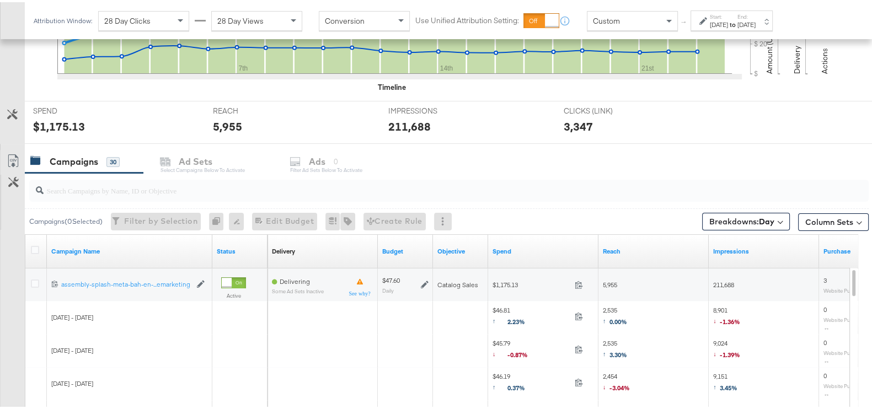
scroll to position [507, 0]
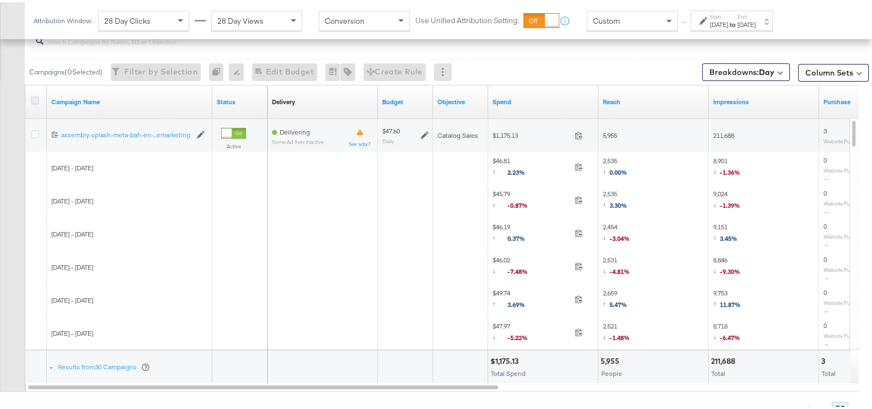
click at [33, 100] on icon at bounding box center [35, 98] width 8 height 8
click at [0, 0] on input "checkbox" at bounding box center [0, 0] width 0 height 0
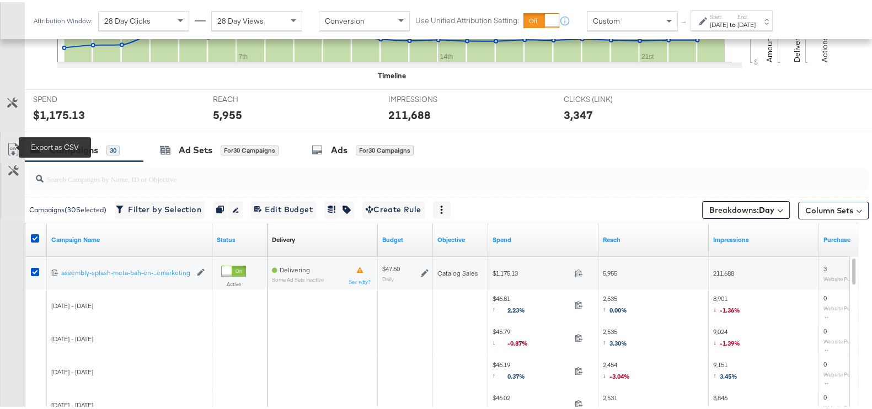
click at [14, 143] on icon at bounding box center [13, 147] width 13 height 13
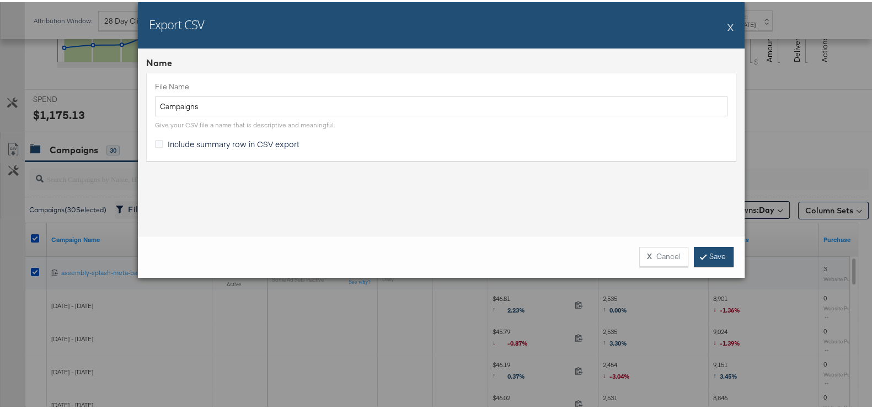
click at [701, 255] on icon at bounding box center [702, 254] width 3 height 7
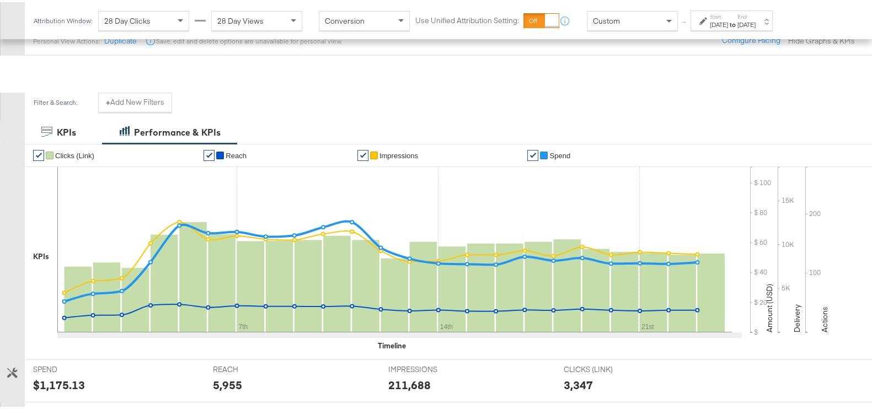
scroll to position [0, 0]
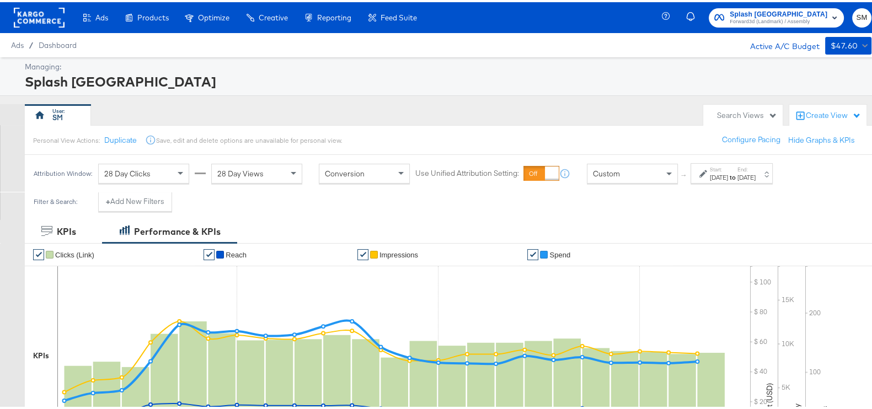
click at [794, 7] on span "Splash [GEOGRAPHIC_DATA]" at bounding box center [779, 13] width 98 height 12
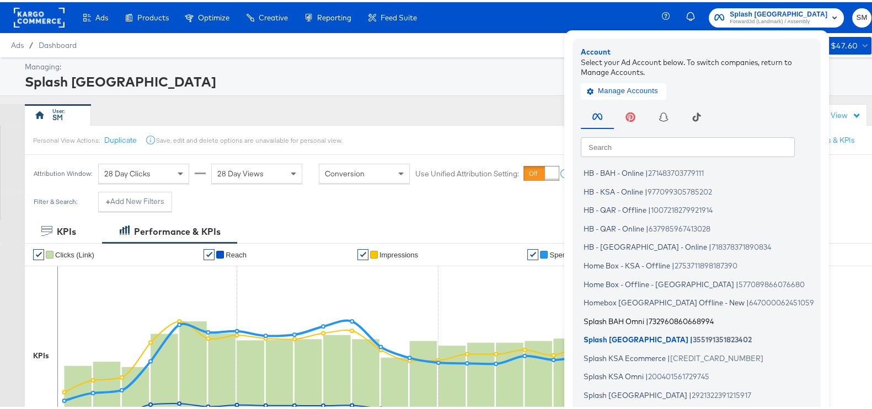
click at [644, 319] on span "Splash BAH Omni" at bounding box center [613, 318] width 61 height 9
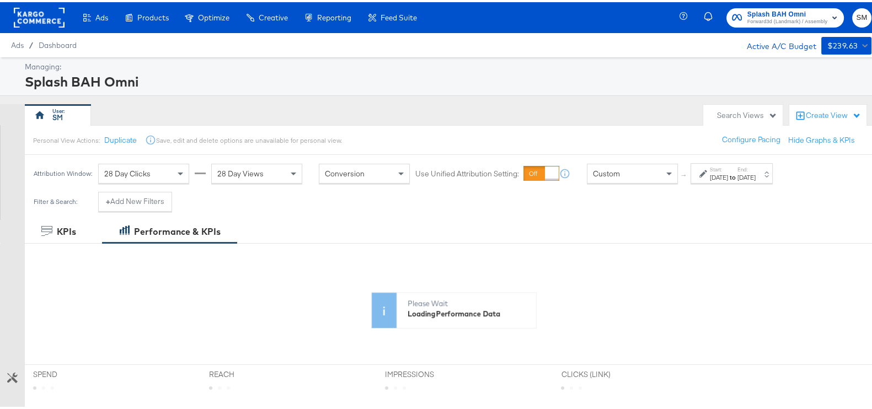
click at [737, 173] on strong "to" at bounding box center [732, 175] width 9 height 8
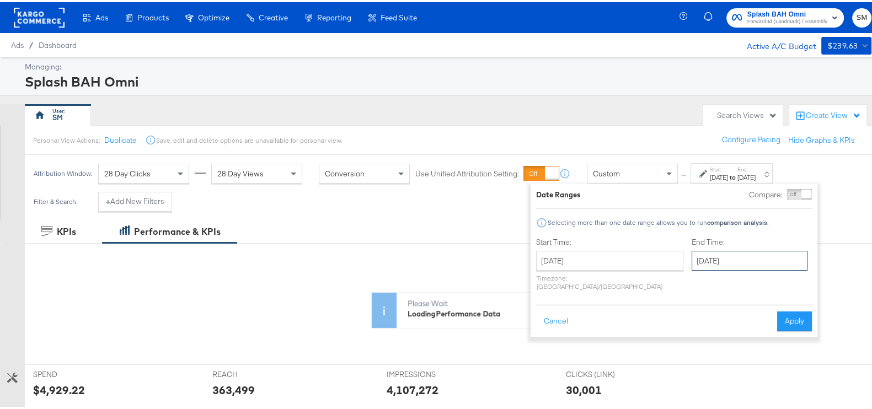
click at [714, 260] on input "August 16th 2025" at bounding box center [750, 259] width 116 height 20
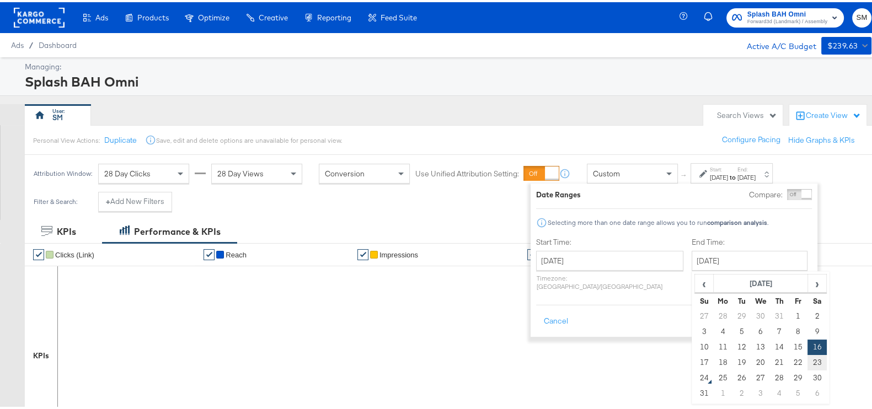
click at [807, 360] on td "23" at bounding box center [816, 360] width 19 height 15
type input "[DATE]"
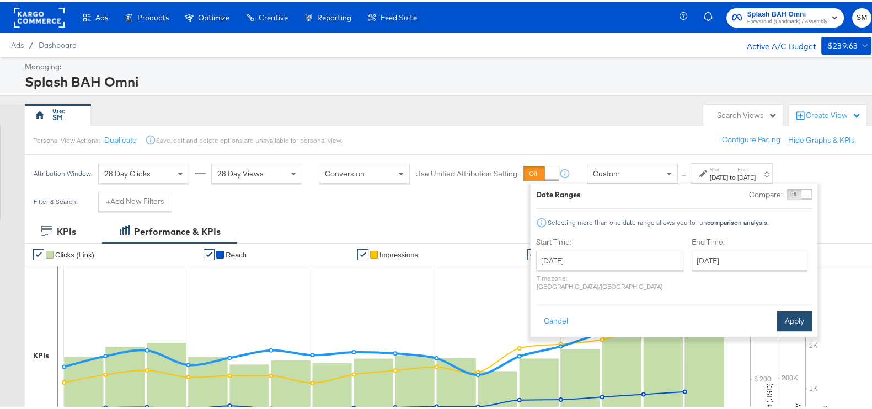
click at [786, 313] on button "Apply" at bounding box center [794, 319] width 35 height 20
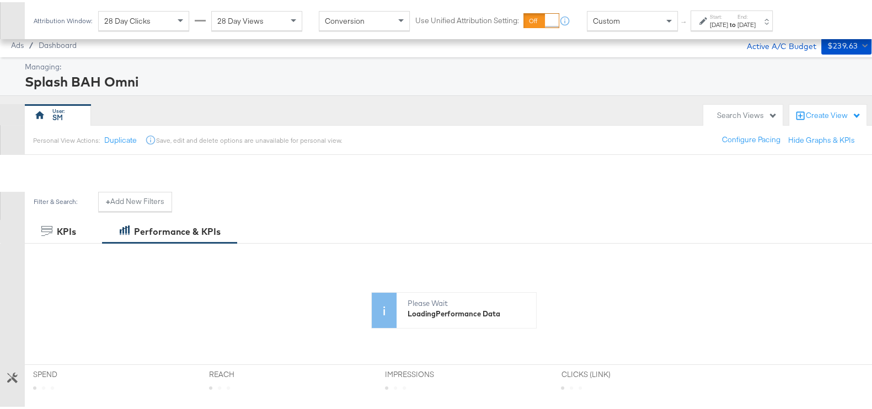
scroll to position [275, 0]
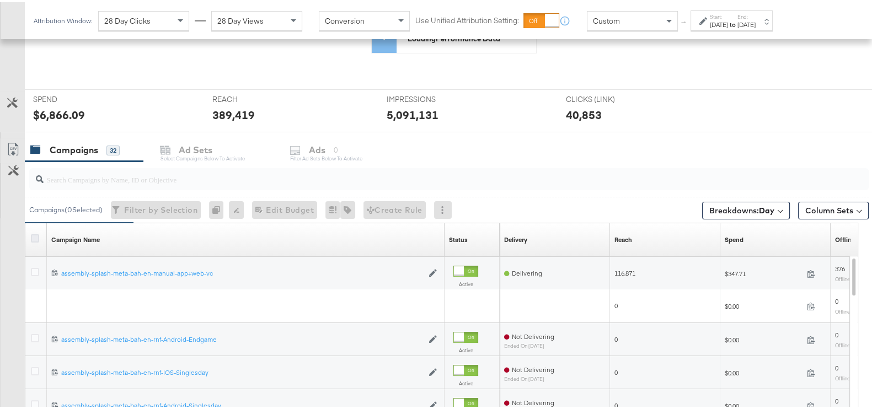
click at [33, 234] on icon at bounding box center [35, 236] width 8 height 8
click at [0, 0] on input "checkbox" at bounding box center [0, 0] width 0 height 0
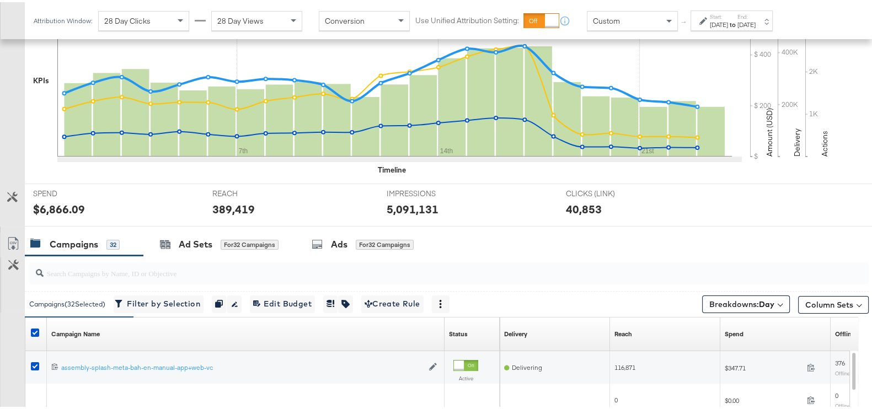
scroll to position [369, 0]
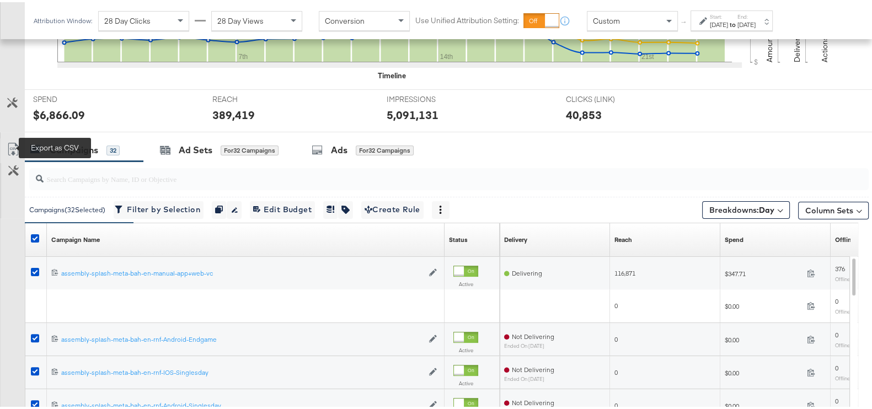
click at [13, 146] on icon at bounding box center [13, 147] width 13 height 13
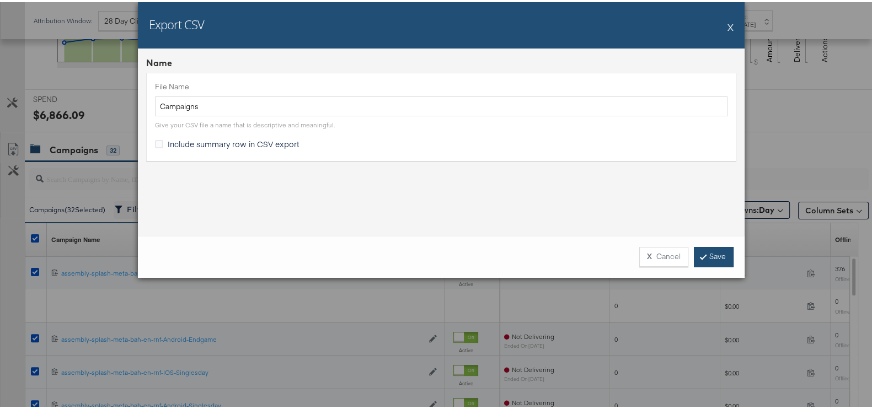
click at [721, 260] on link "Save" at bounding box center [714, 255] width 40 height 20
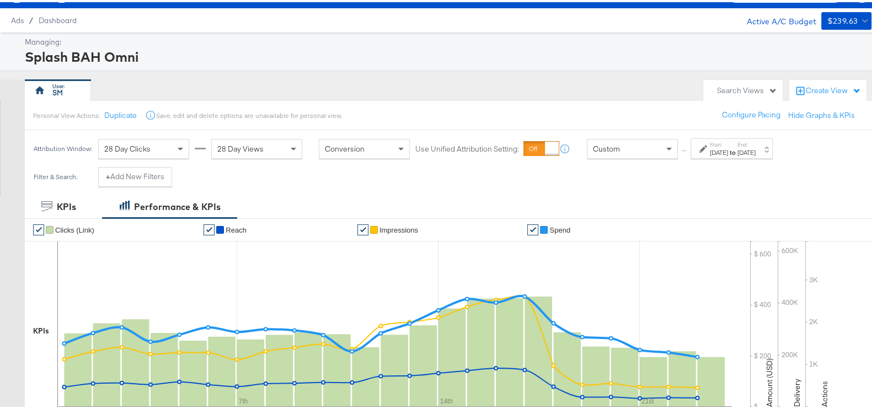
scroll to position [0, 0]
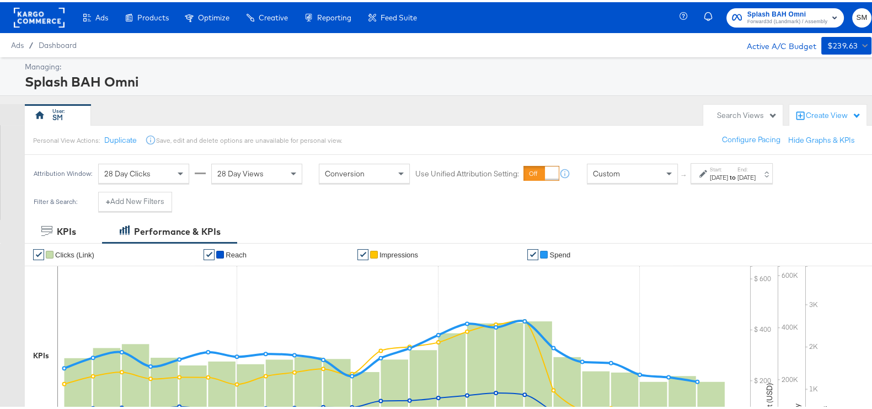
click at [775, 3] on div "Splash BAH Omni Forward3d (Landmark) / Assembly SM" at bounding box center [782, 15] width 199 height 31
click at [775, 18] on span "Forward3d (Landmark) / Assembly" at bounding box center [787, 19] width 80 height 9
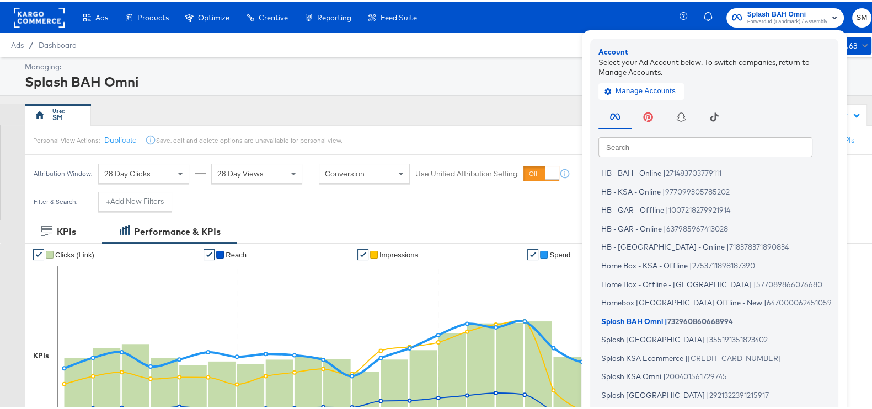
click at [543, 106] on div "SM" at bounding box center [361, 113] width 673 height 22
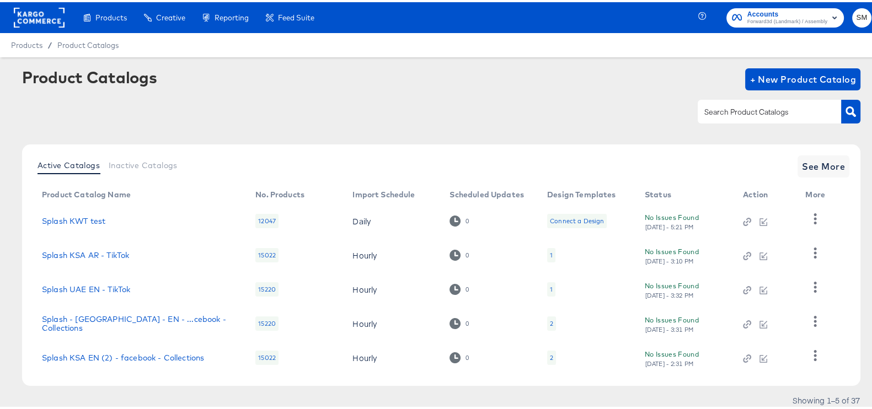
click at [705, 0] on div "Accounts Forward3d (Landmark) / Assembly SM" at bounding box center [792, 15] width 180 height 31
click at [705, 11] on span "Accounts" at bounding box center [787, 13] width 80 height 12
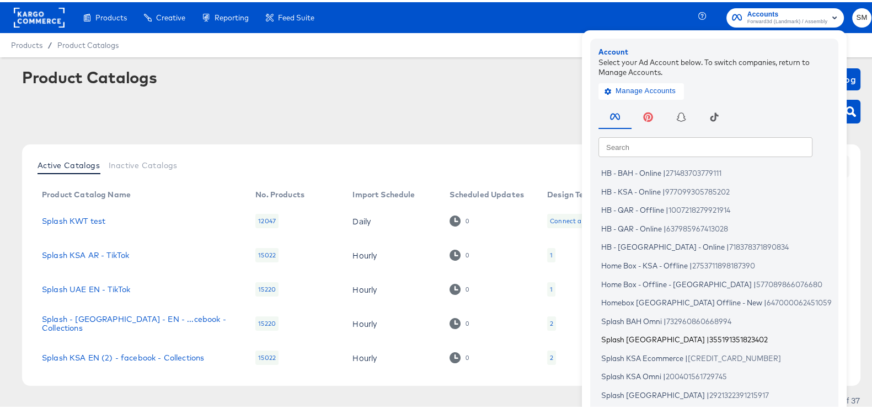
scroll to position [66, 0]
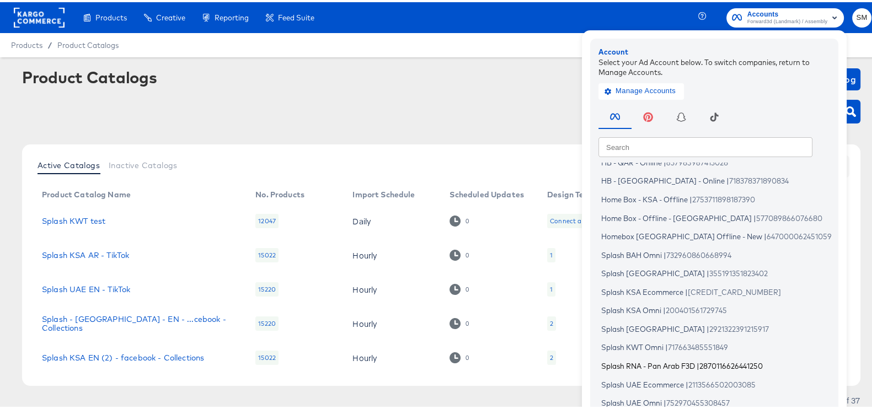
click at [650, 308] on span "Splash RNA - Pan Arab F3D" at bounding box center [648, 364] width 94 height 9
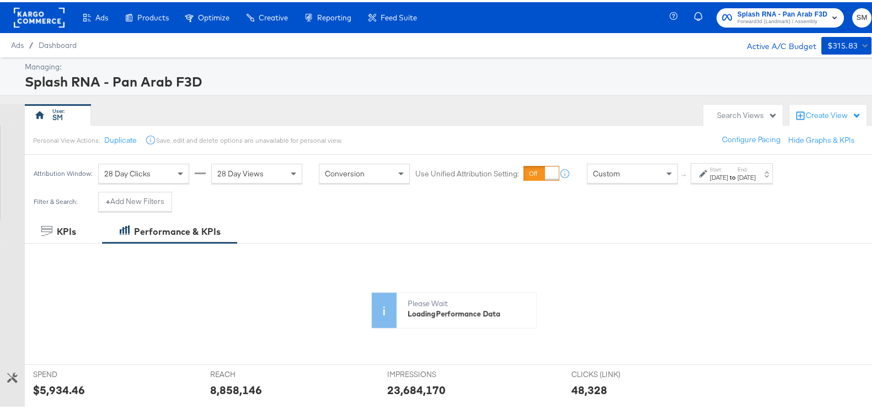
click at [737, 178] on strong "to" at bounding box center [732, 175] width 9 height 8
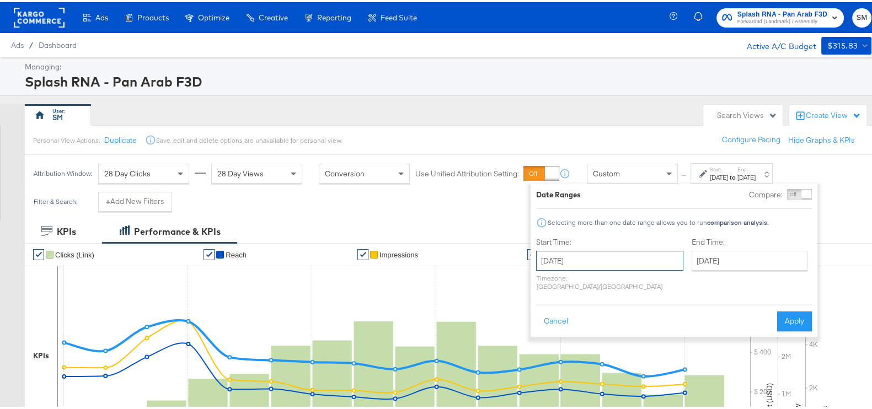
click at [586, 261] on input "[DATE]" at bounding box center [609, 259] width 147 height 20
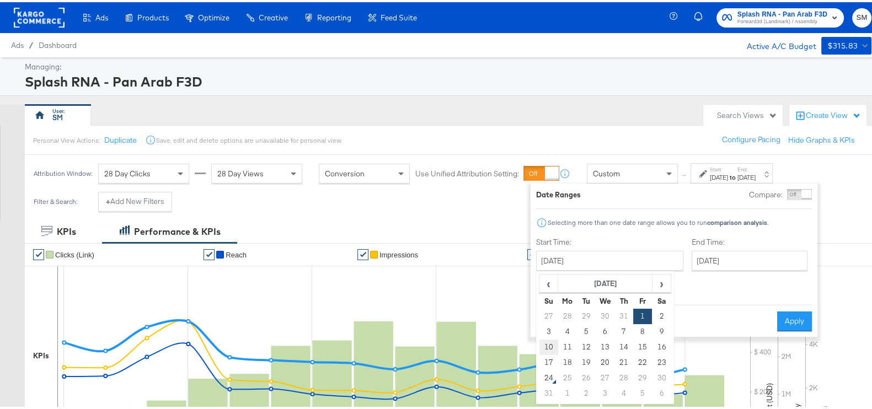
click at [548, 341] on td "10" at bounding box center [548, 345] width 19 height 15
type input "[DATE]"
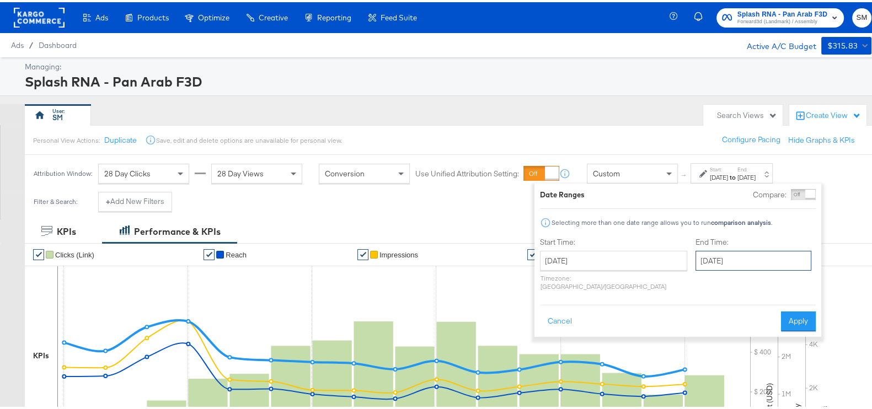
click at [706, 261] on input "[DATE]" at bounding box center [753, 259] width 116 height 20
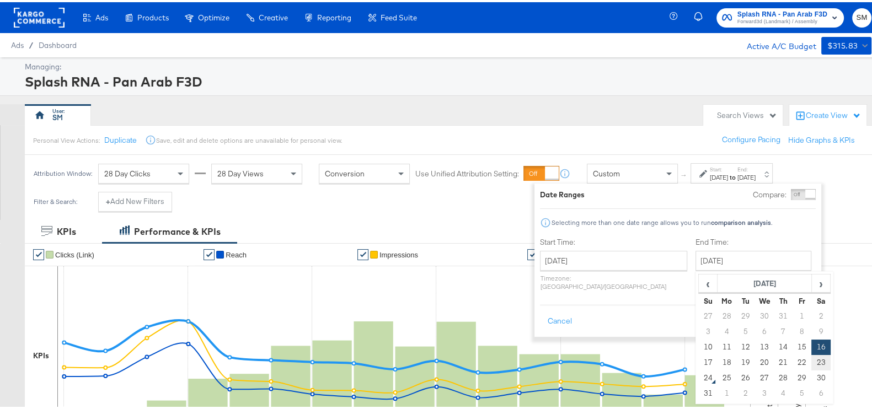
click at [811, 364] on td "23" at bounding box center [820, 360] width 19 height 15
type input "[DATE]"
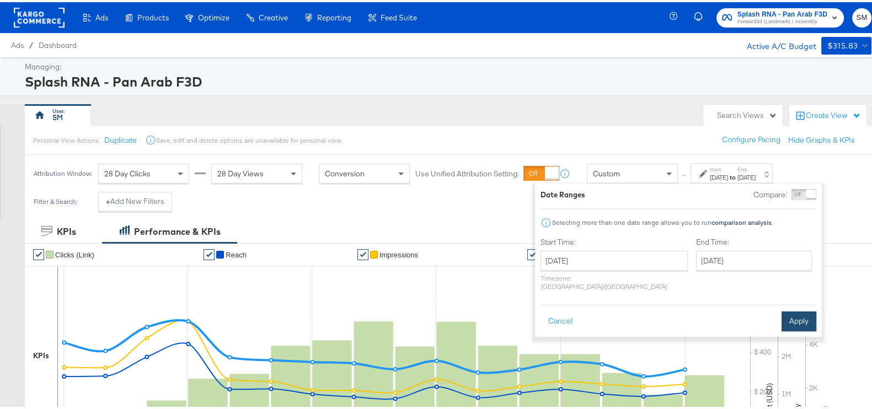
click at [801, 309] on button "Apply" at bounding box center [798, 319] width 35 height 20
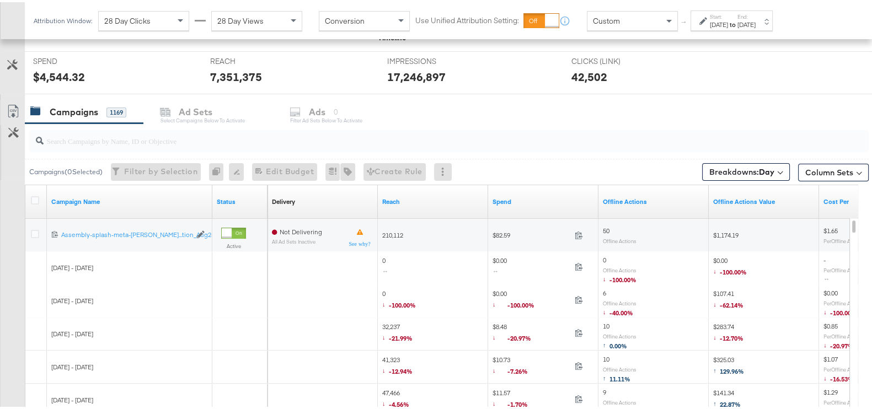
scroll to position [414, 0]
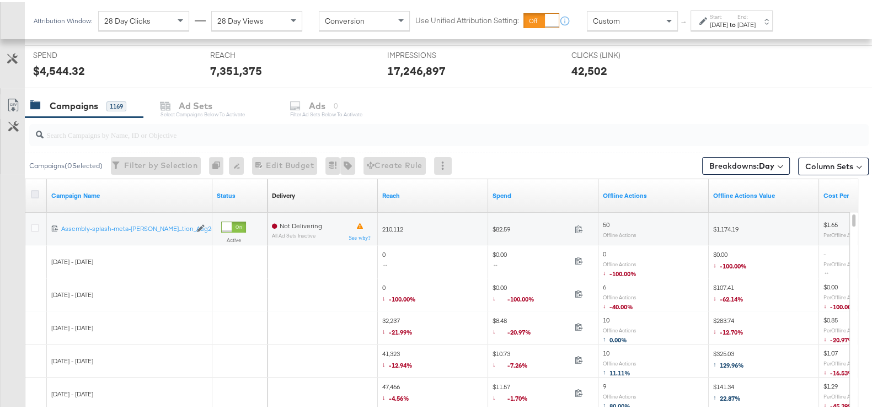
click at [31, 189] on icon at bounding box center [35, 192] width 8 height 8
click at [0, 0] on input "checkbox" at bounding box center [0, 0] width 0 height 0
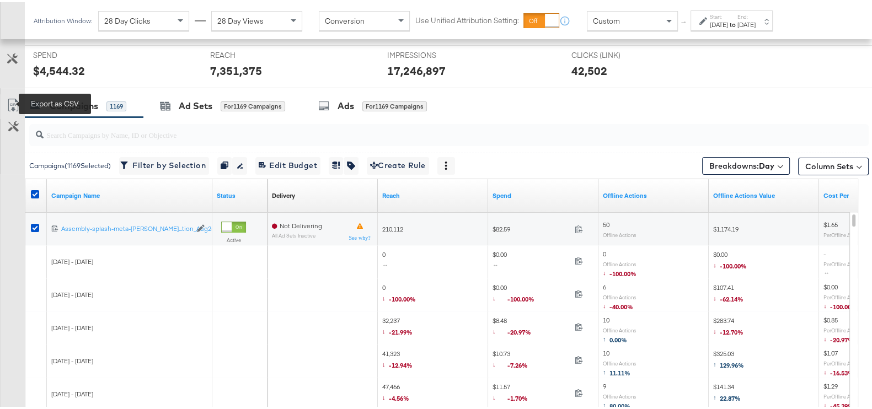
click at [13, 97] on icon at bounding box center [13, 103] width 13 height 13
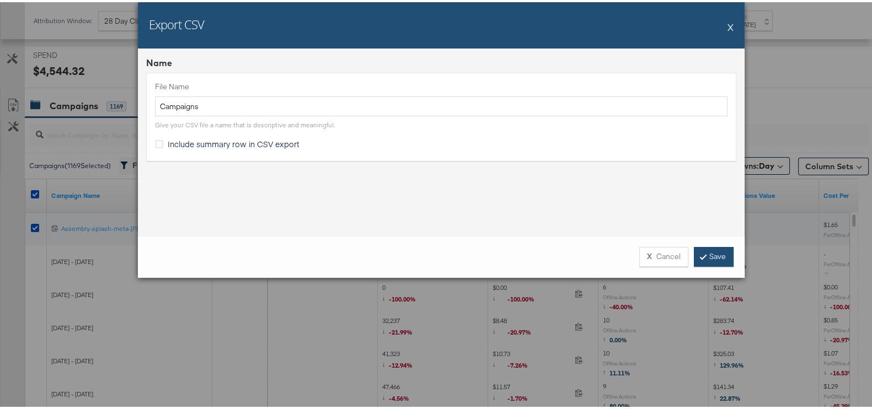
click at [694, 254] on link "Save" at bounding box center [714, 255] width 40 height 20
